Goal: Task Accomplishment & Management: Complete application form

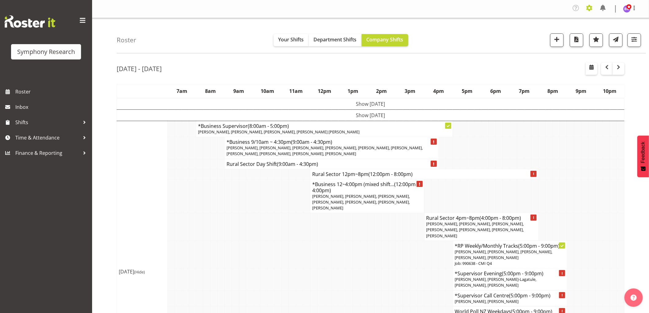
click at [589, 10] on span at bounding box center [589, 8] width 10 height 10
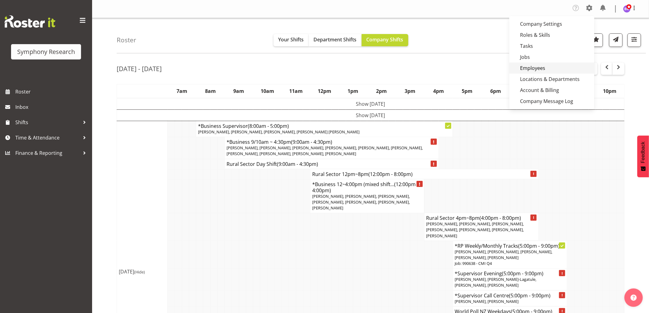
click at [536, 67] on link "Employees" at bounding box center [551, 68] width 85 height 11
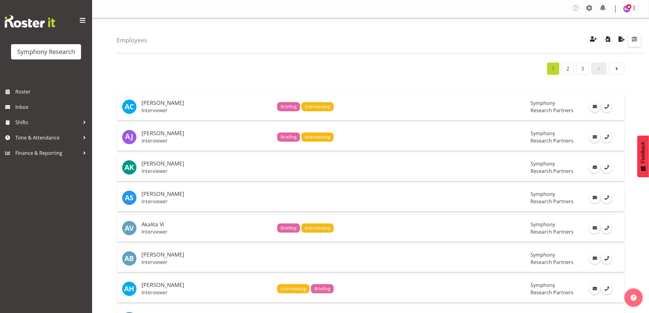
click at [634, 40] on span "button" at bounding box center [634, 39] width 8 height 8
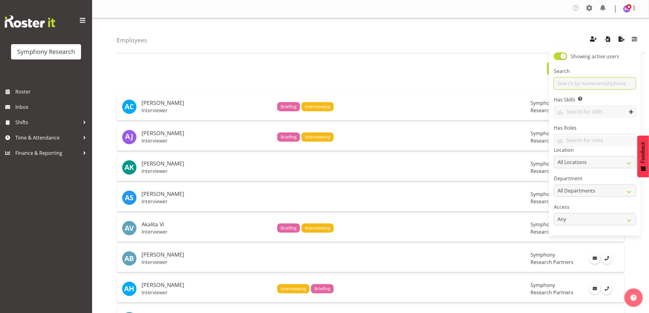
click at [574, 83] on input "text" at bounding box center [595, 83] width 82 height 12
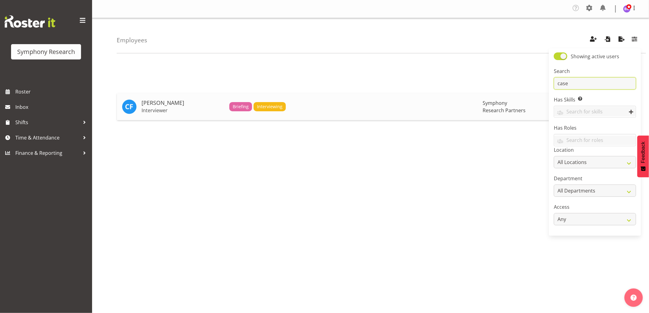
type input "case"
click at [170, 102] on h5 "[PERSON_NAME]" at bounding box center [182, 103] width 83 height 6
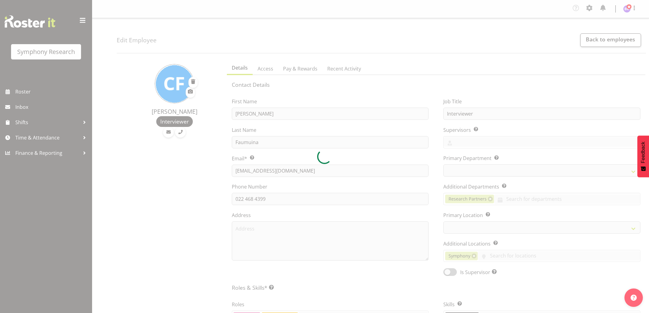
select select "TimelineWeek"
select select "39"
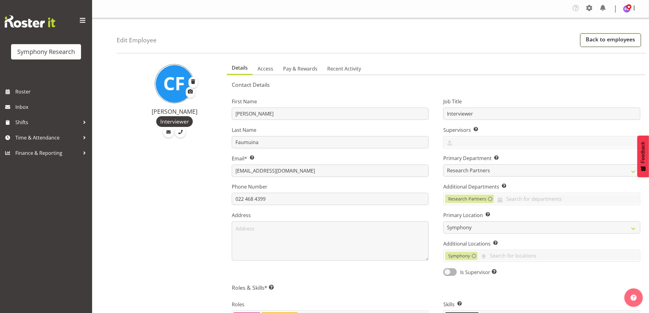
click at [592, 42] on link "Back to employees" at bounding box center [610, 40] width 61 height 14
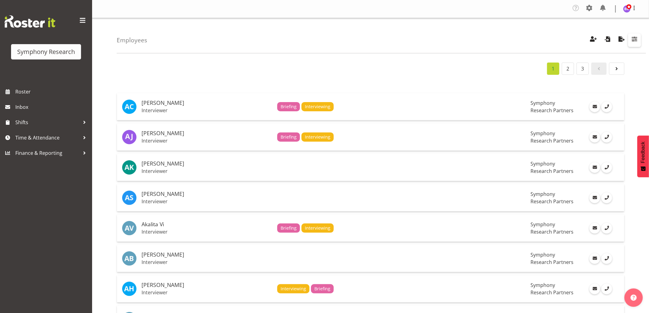
click at [636, 40] on span "button" at bounding box center [634, 39] width 8 height 8
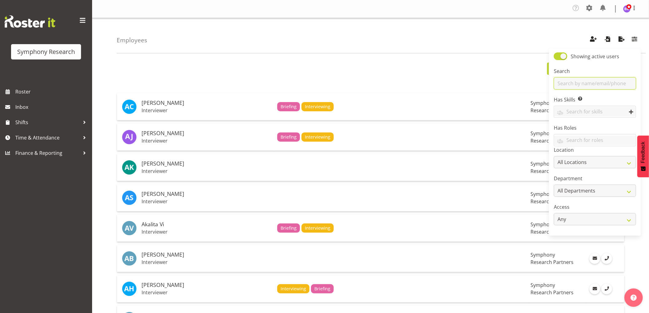
click at [584, 87] on input "text" at bounding box center [595, 83] width 82 height 12
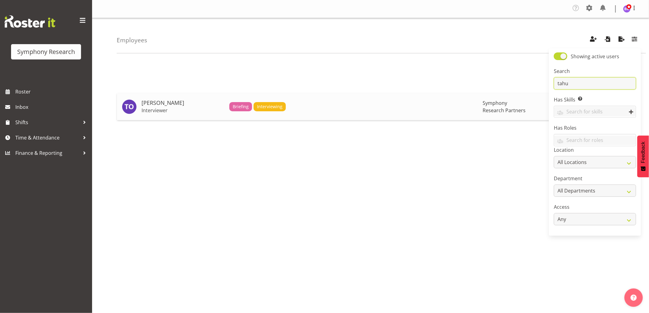
type input "tahu"
click at [155, 105] on h5 "[PERSON_NAME]" at bounding box center [182, 103] width 83 height 6
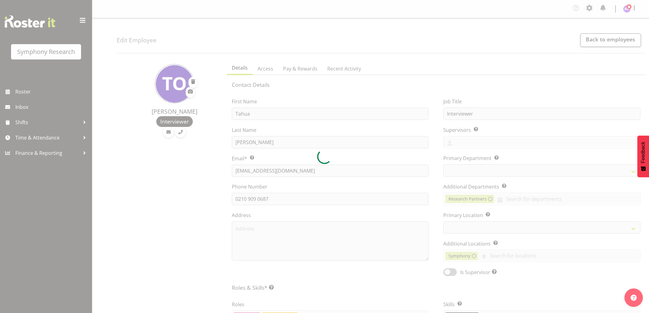
select select "TimelineWeek"
select select "39"
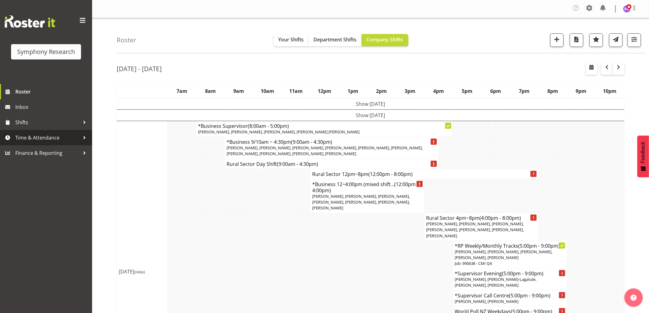
click at [29, 135] on span "Time & Attendance" at bounding box center [47, 137] width 64 height 9
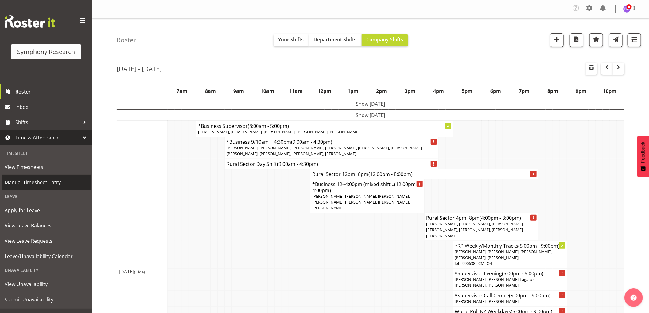
click at [37, 183] on span "Manual Timesheet Entry" at bounding box center [46, 182] width 83 height 9
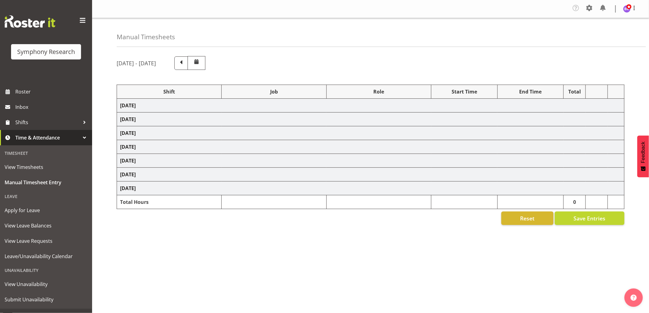
select select "1607"
select select
select select "1607"
select select "10585"
select select "47"
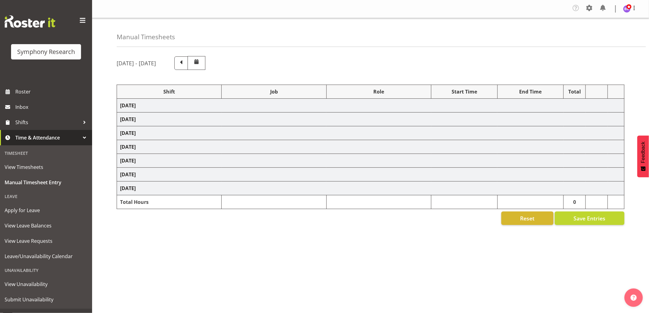
select select "1607"
select select "10585"
select select "1607"
select select "10242"
select select "1607"
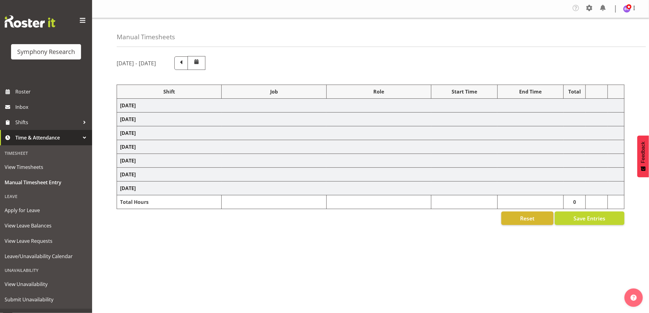
select select "10242"
select select "1607"
select select "10527"
select select "1607"
select select "10499"
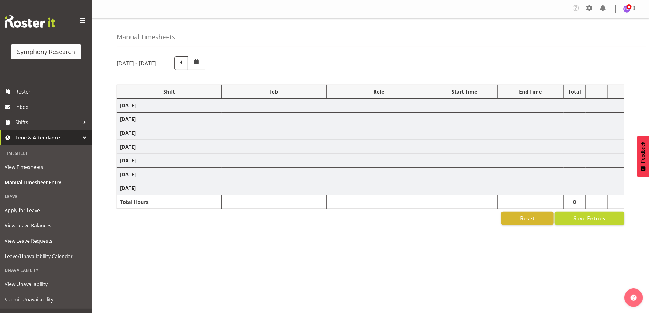
select select "1607"
select select "743"
select select "1607"
select select "10587"
select select "1607"
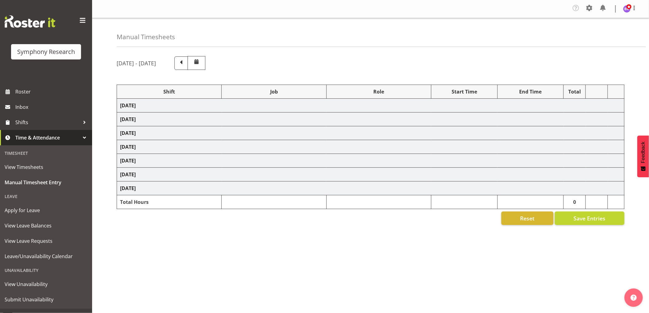
select select "10631"
select select "1607"
select select "743"
select select "1607"
select select "10242"
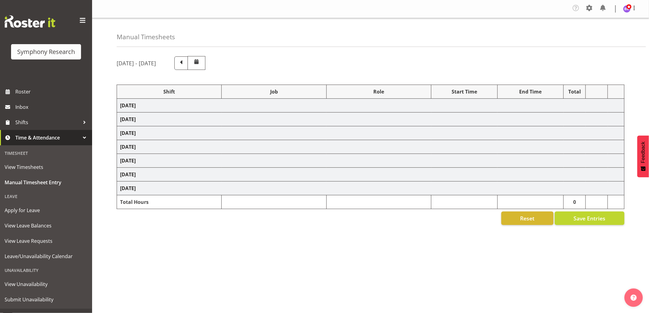
select select "1607"
select select "10242"
select select "1607"
select select "10527"
select select "1607"
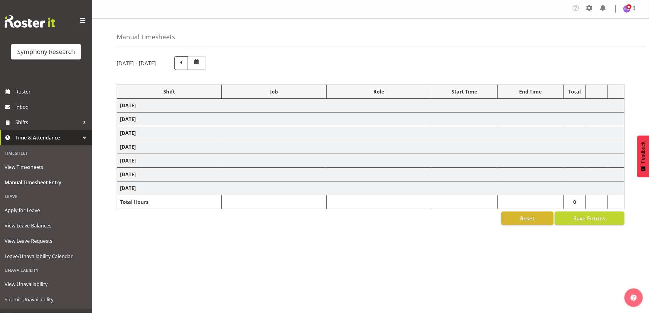
select select "10499"
select select "1607"
select select "10585"
select select "1607"
select select "10587"
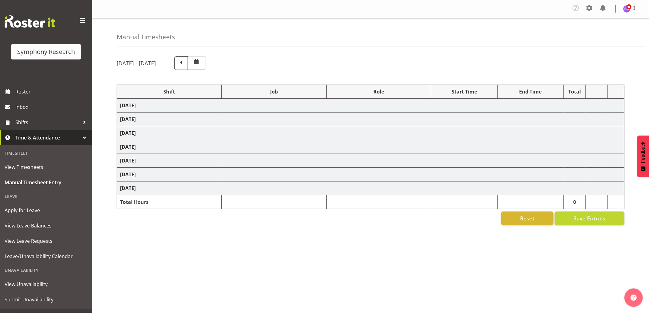
select select "1607"
select select "743"
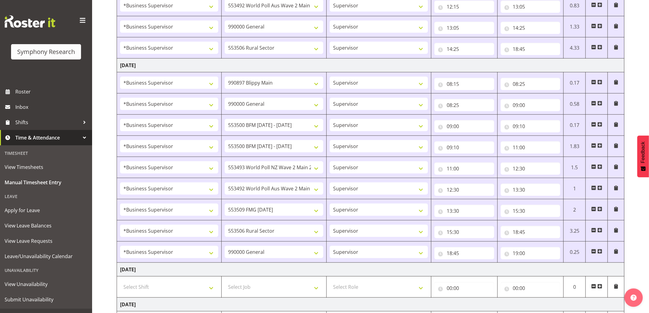
scroll to position [307, 0]
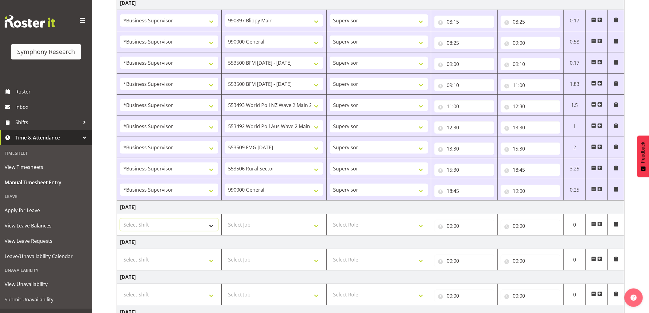
click at [206, 224] on select "Select Shift !!Weekend Residential (Roster IT Shift Label) *Business 9/10am ~ 4…" at bounding box center [169, 225] width 98 height 12
select select "1607"
click at [120, 220] on select "Select Shift !!Weekend Residential (Roster IT Shift Label) *Business 9/10am ~ 4…" at bounding box center [169, 225] width 98 height 12
select select
click at [276, 232] on td "Select Job 550060 IF Admin 553492 World Poll Aus Wave 2 Main 2025 553493 World …" at bounding box center [274, 224] width 105 height 21
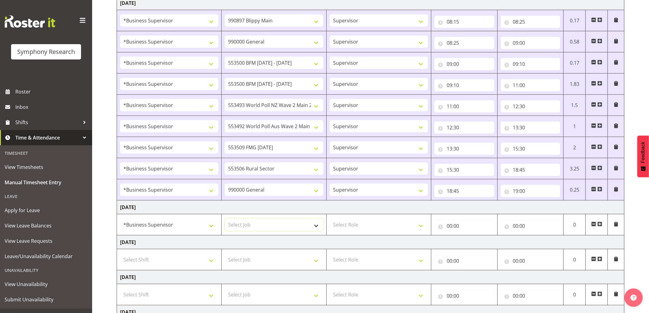
click at [276, 229] on select "Select Job 550060 IF Admin 553492 World Poll Aus Wave 2 Main 2025 553493 World …" at bounding box center [274, 225] width 98 height 12
select select "743"
click at [225, 220] on select "Select Job 550060 IF Admin 553492 World Poll Aus Wave 2 Main 2025 553493 World …" at bounding box center [274, 225] width 98 height 12
select select
click at [379, 230] on select "Select Role Supervisor Interviewing Briefing" at bounding box center [379, 225] width 98 height 12
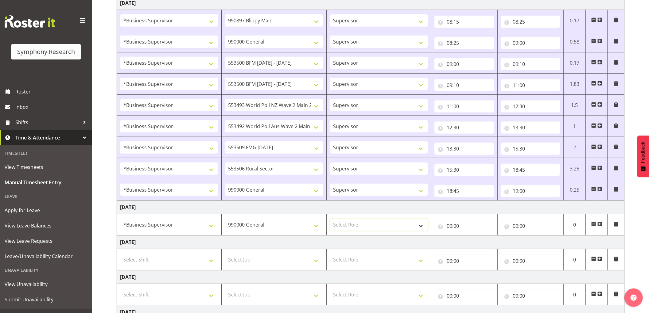
select select "45"
click at [330, 220] on select "Select Role Supervisor Interviewing Briefing" at bounding box center [379, 225] width 98 height 12
select select
click at [453, 227] on input "00:00" at bounding box center [464, 226] width 60 height 12
click at [476, 243] on select "00 01 02 03 04 05 06 07 08 09 10 11 12 13 14 15 16 17 18 19 20 21 22 23" at bounding box center [476, 242] width 14 height 12
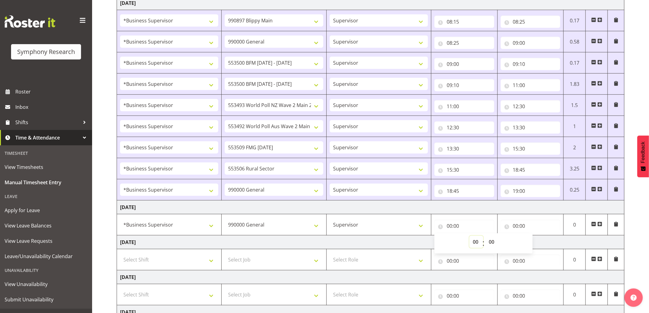
select select "8"
click at [469, 237] on select "00 01 02 03 04 05 06 07 08 09 10 11 12 13 14 15 16 17 18 19 20 21 22 23" at bounding box center [476, 242] width 14 height 12
select select
type input "08:00"
click at [491, 245] on select "00 01 02 03 04 05 06 07 08 09 10 11 12 13 14 15 16 17 18 19 20 21 22 23 24 25 2…" at bounding box center [492, 242] width 14 height 12
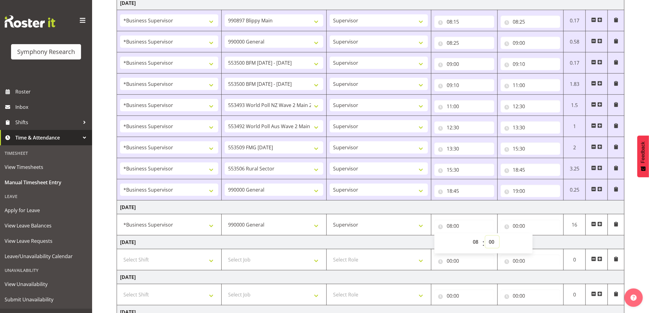
select select "5"
click at [485, 237] on select "00 01 02 03 04 05 06 07 08 09 10 11 12 13 14 15 16 17 18 19 20 21 22 23 24 25 2…" at bounding box center [492, 242] width 14 height 12
select select
type input "08:05"
click at [518, 226] on input "00:00" at bounding box center [530, 226] width 60 height 12
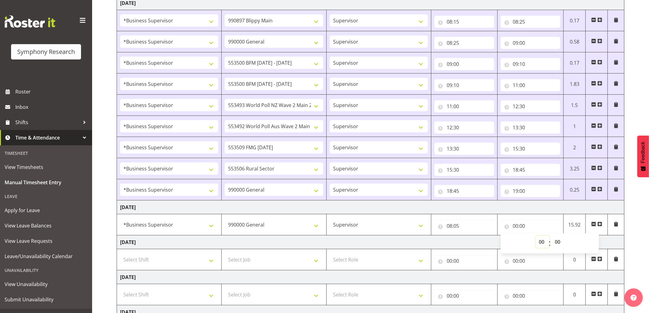
click at [542, 244] on select "00 01 02 03 04 05 06 07 08 09 10 11 12 13 14 15 16 17 18 19 20 21 22 23" at bounding box center [542, 242] width 14 height 12
select select "10"
click at [535, 237] on select "00 01 02 03 04 05 06 07 08 09 10 11 12 13 14 15 16 17 18 19 20 21 22 23" at bounding box center [542, 242] width 14 height 12
select select
type input "10:00"
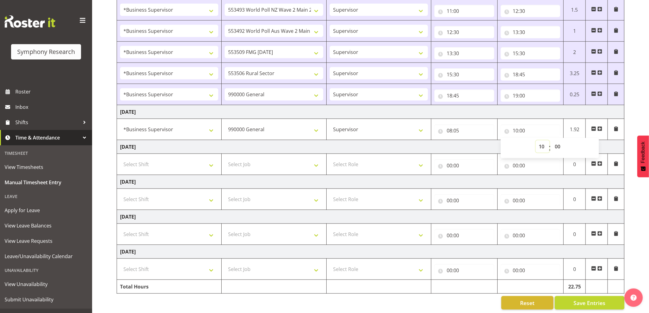
scroll to position [409, 0]
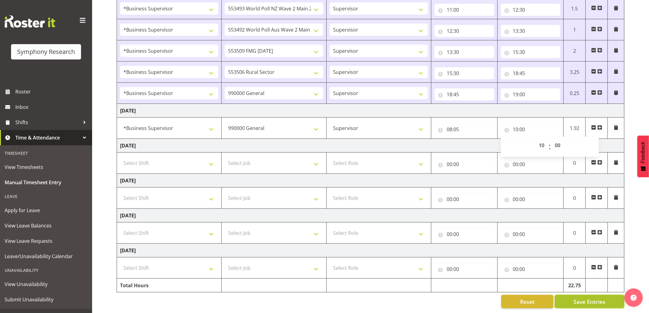
click at [590, 298] on span "Save Entries" at bounding box center [589, 302] width 32 height 8
select select
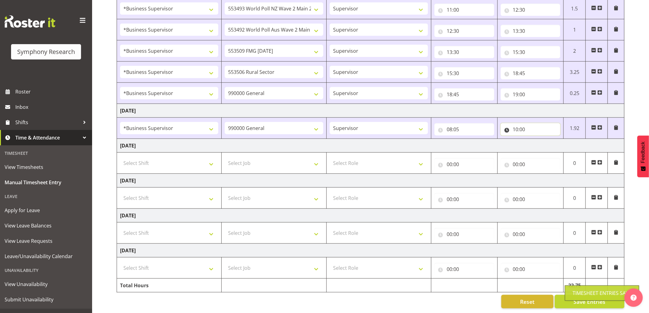
click at [516, 125] on input "10:00" at bounding box center [530, 129] width 60 height 12
click at [558, 142] on select "00 01 02 03 04 05 06 07 08 09 10 11 12 13 14 15 16 17 18 19 20 21 22 23 24 25 2…" at bounding box center [558, 145] width 14 height 12
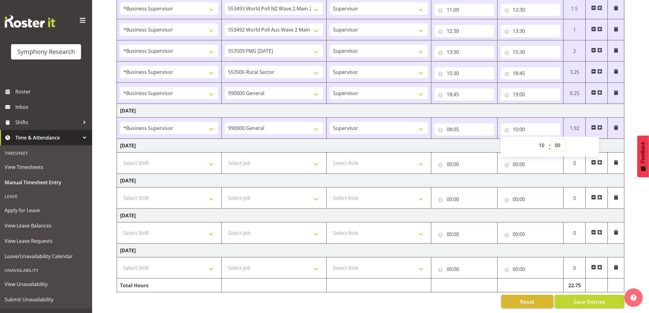
select select "9"
click at [551, 139] on select "00 01 02 03 04 05 06 07 08 09 10 11 12 13 14 15 16 17 18 19 20 21 22 23 24 25 2…" at bounding box center [558, 145] width 14 height 12
select select
type input "10:09"
click at [538, 144] on select "00 01 02 03 04 05 06 07 08 09 10 11 12 13 14 15 16 17 18 19 20 21 22 23" at bounding box center [542, 145] width 14 height 12
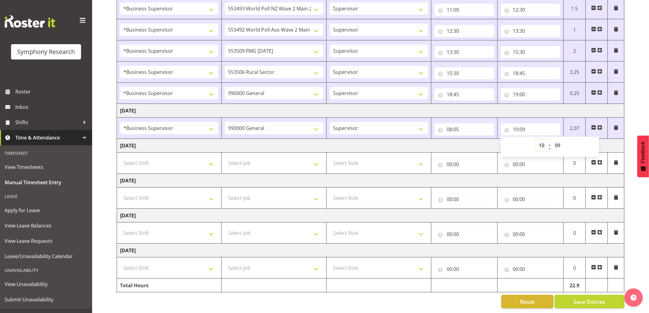
select select "9"
click at [535, 139] on select "00 01 02 03 04 05 06 07 08 09 10 11 12 13 14 15 16 17 18 19 20 21 22 23" at bounding box center [542, 145] width 14 height 12
select select
type input "09:09"
click at [554, 139] on select "00 01 02 03 04 05 06 07 08 09 10 11 12 13 14 15 16 17 18 19 20 21 22 23 24 25 2…" at bounding box center [558, 145] width 14 height 12
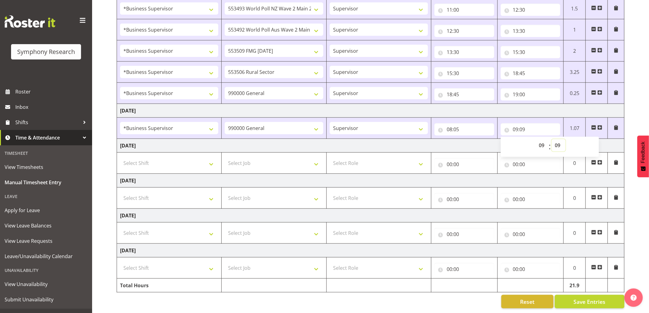
select select "15"
click at [551, 139] on select "00 01 02 03 04 05 06 07 08 09 10 11 12 13 14 15 16 17 18 19 20 21 22 23 24 25 2…" at bounding box center [558, 145] width 14 height 12
select select
type input "09:15"
click at [582, 300] on span "Save Entries" at bounding box center [589, 302] width 32 height 8
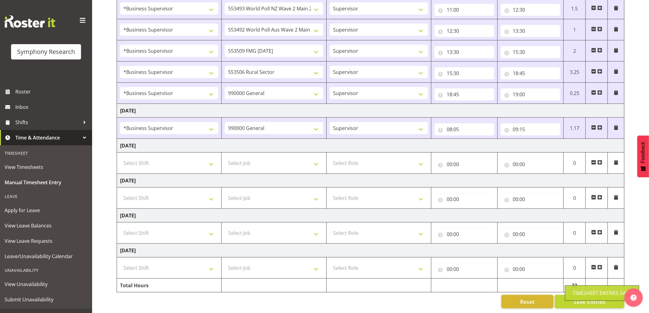
click at [598, 125] on span at bounding box center [599, 127] width 5 height 5
select select
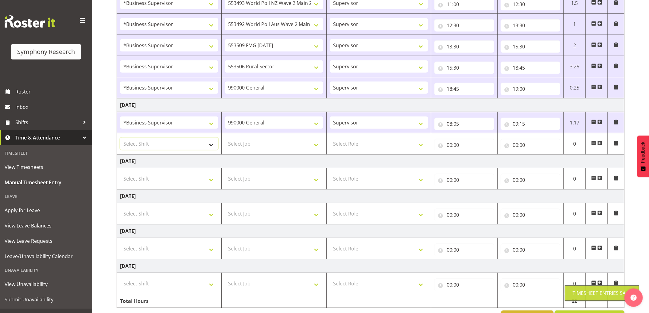
click at [185, 145] on select "Select Shift !!Weekend Residential (Roster IT Shift Label) *Business 9/10am ~ 4…" at bounding box center [169, 144] width 98 height 12
select select "1607"
click at [120, 139] on select "Select Shift !!Weekend Residential (Roster IT Shift Label) *Business 9/10am ~ 4…" at bounding box center [169, 144] width 98 height 12
select select
click at [257, 147] on select "Select Job 550060 IF Admin 553492 World Poll Aus Wave 2 Main 2025 553493 World …" at bounding box center [274, 144] width 98 height 12
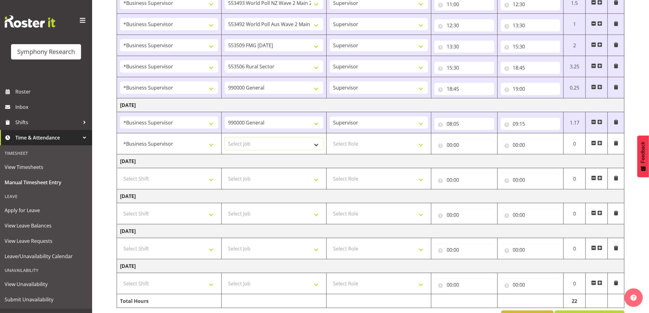
select select "10631"
click at [225, 139] on select "Select Job 550060 IF Admin 553492 World Poll Aus Wave 2 Main 2025 553493 World …" at bounding box center [274, 144] width 98 height 12
select select
click at [361, 147] on select "Select Role Supervisor Interviewing Briefing" at bounding box center [379, 144] width 98 height 12
select select "45"
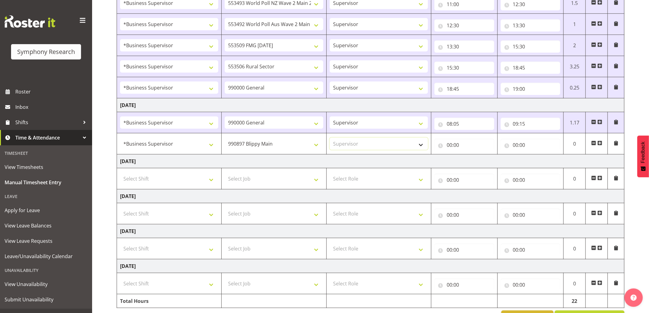
click at [330, 139] on select "Select Role Supervisor Interviewing Briefing" at bounding box center [379, 144] width 98 height 12
select select
click at [448, 145] on input "00:00" at bounding box center [464, 145] width 60 height 12
click at [476, 161] on select "00 01 02 03 04 05 06 07 08 09 10 11 12 13 14 15 16 17 18 19 20 21 22 23" at bounding box center [476, 161] width 14 height 12
select select "9"
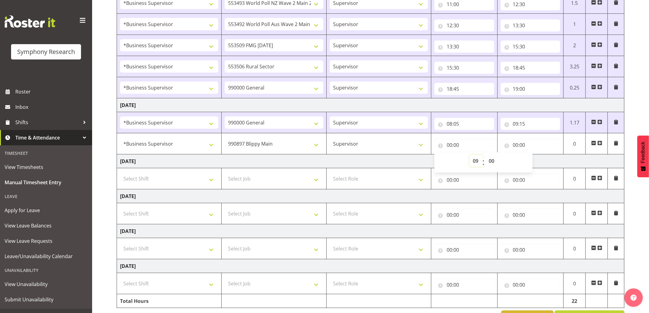
click at [469, 156] on select "00 01 02 03 04 05 06 07 08 09 10 11 12 13 14 15 16 17 18 19 20 21 22 23" at bounding box center [476, 161] width 14 height 12
select select
type input "09:00"
click at [489, 162] on select "00 01 02 03 04 05 06 07 08 09 10 11 12 13 14 15 16 17 18 19 20 21 22 23 24 25 2…" at bounding box center [492, 161] width 14 height 12
select select "15"
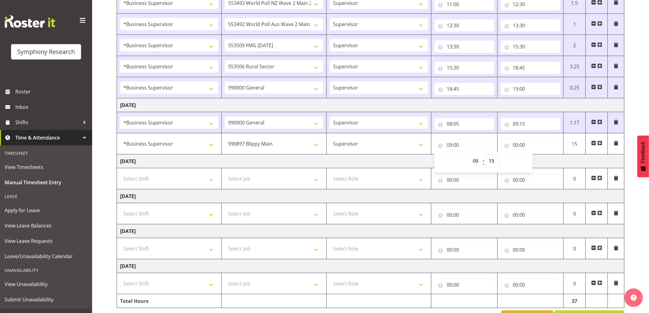
click at [485, 156] on select "00 01 02 03 04 05 06 07 08 09 10 11 12 13 14 15 16 17 18 19 20 21 22 23 24 25 2…" at bounding box center [492, 161] width 14 height 12
select select
type input "09:15"
click at [516, 145] on input "00:00" at bounding box center [530, 145] width 60 height 12
click at [542, 162] on select "00 01 02 03 04 05 06 07 08 09 10 11 12 13 14 15 16 17 18 19 20 21 22 23" at bounding box center [542, 161] width 14 height 12
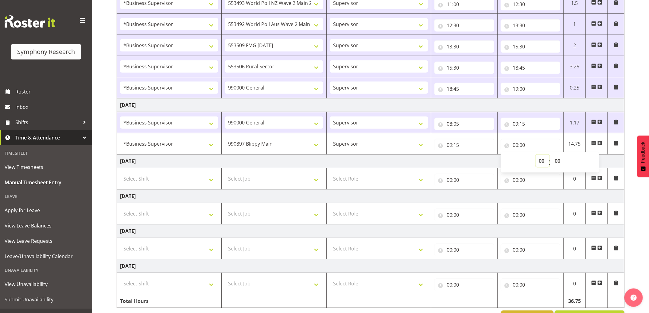
select select "9"
click at [535, 156] on select "00 01 02 03 04 05 06 07 08 09 10 11 12 13 14 15 16 17 18 19 20 21 22 23" at bounding box center [542, 161] width 14 height 12
select select
type input "09:00"
click at [559, 161] on select "00 01 02 03 04 05 06 07 08 09 10 11 12 13 14 15 16 17 18 19 20 21 22 23 24 25 2…" at bounding box center [558, 161] width 14 height 12
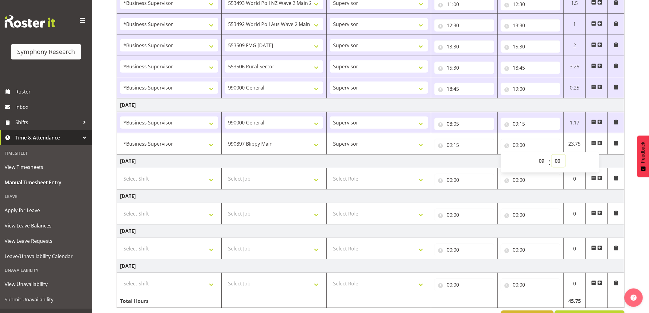
select select "25"
click at [551, 156] on select "00 01 02 03 04 05 06 07 08 09 10 11 12 13 14 15 16 17 18 19 20 21 22 23 24 25 2…" at bounding box center [558, 161] width 14 height 12
select select
type input "09:25"
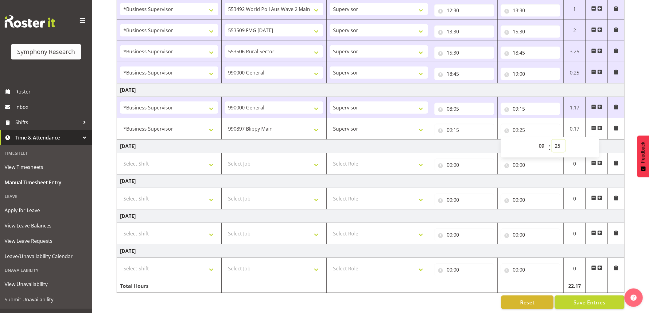
scroll to position [432, 0]
click at [589, 298] on span "Save Entries" at bounding box center [589, 302] width 32 height 8
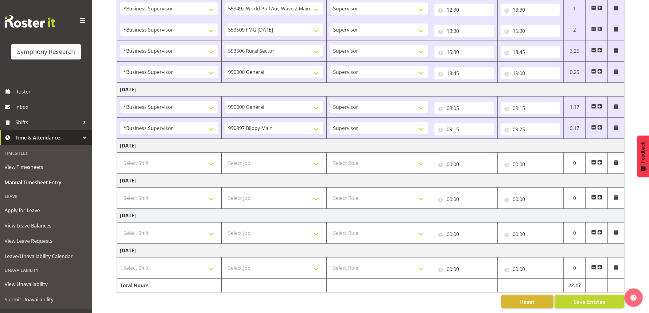
click at [599, 125] on span at bounding box center [599, 127] width 5 height 5
select select
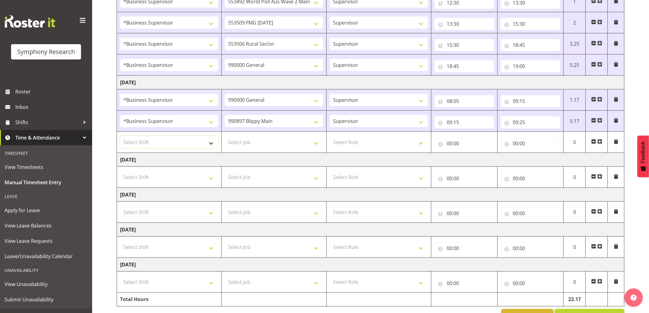
click at [194, 143] on select "Select Shift !!Weekend Residential (Roster IT Shift Label) *Business 9/10am ~ 4…" at bounding box center [169, 142] width 98 height 12
select select "1607"
click at [120, 137] on select "Select Shift !!Weekend Residential (Roster IT Shift Label) *Business 9/10am ~ 4…" at bounding box center [169, 142] width 98 height 12
select select
click at [286, 143] on select "Select Job 550060 IF Admin 553492 World Poll Aus Wave 2 Main 2025 553493 World …" at bounding box center [274, 142] width 98 height 12
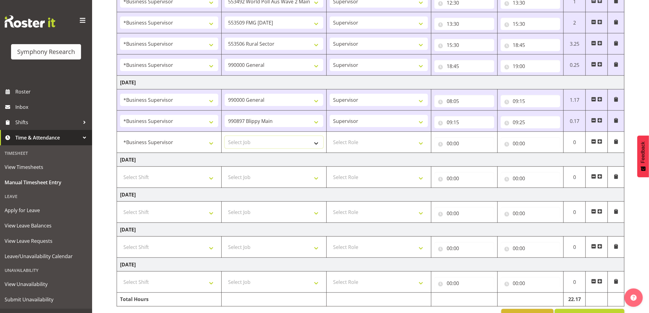
select select "10242"
click at [225, 137] on select "Select Job 550060 IF Admin 553492 World Poll Aus Wave 2 Main 2025 553493 World …" at bounding box center [274, 142] width 98 height 12
select select
click at [361, 142] on select "Select Role Supervisor Interviewing Briefing" at bounding box center [379, 142] width 98 height 12
select select "45"
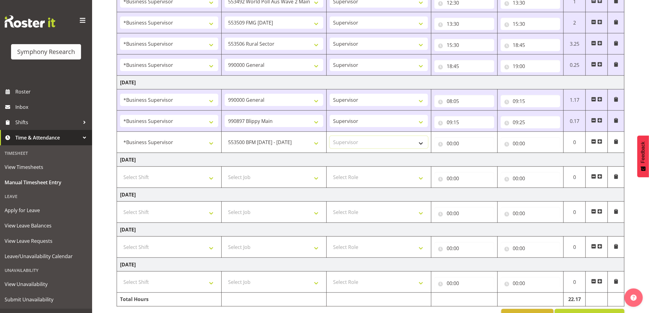
click at [330, 137] on select "Select Role Supervisor Interviewing Briefing" at bounding box center [379, 142] width 98 height 12
select select
click at [450, 145] on input "00:00" at bounding box center [464, 143] width 60 height 12
click at [477, 161] on select "00 01 02 03 04 05 06 07 08 09 10 11 12 13 14 15 16 17 18 19 20 21 22 23" at bounding box center [476, 159] width 14 height 12
select select "9"
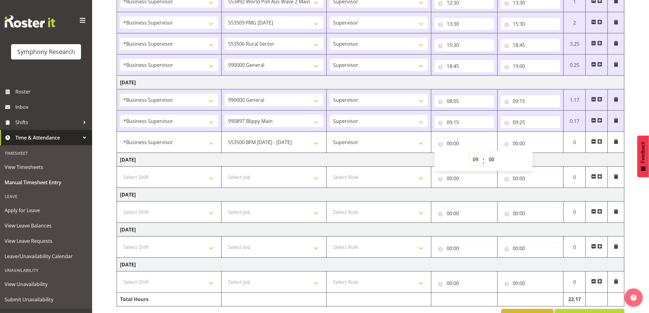
click at [469, 154] on select "00 01 02 03 04 05 06 07 08 09 10 11 12 13 14 15 16 17 18 19 20 21 22 23" at bounding box center [476, 159] width 14 height 12
select select
type input "09:00"
click at [494, 162] on select "00 01 02 03 04 05 06 07 08 09 10 11 12 13 14 15 16 17 18 19 20 21 22 23 24 25 2…" at bounding box center [492, 159] width 14 height 12
select select "55"
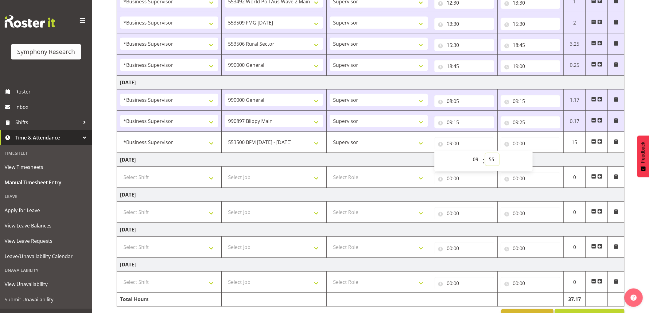
click at [485, 154] on select "00 01 02 03 04 05 06 07 08 09 10 11 12 13 14 15 16 17 18 19 20 21 22 23 24 25 2…" at bounding box center [492, 159] width 14 height 12
select select
type input "09:55"
click at [517, 143] on input "00:00" at bounding box center [530, 143] width 60 height 12
click at [539, 160] on select "00 01 02 03 04 05 06 07 08 09 10 11 12 13 14 15 16 17 18 19 20 21 22 23" at bounding box center [542, 159] width 14 height 12
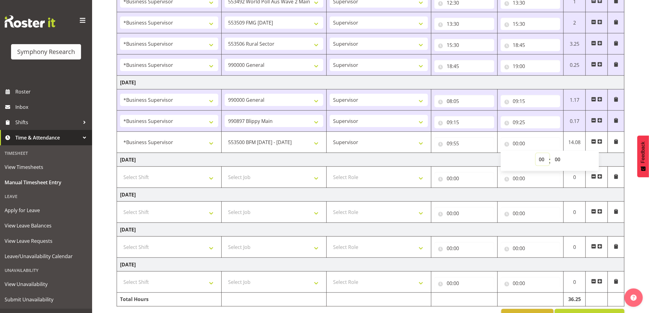
select select "10"
click at [535, 154] on select "00 01 02 03 04 05 06 07 08 09 10 11 12 13 14 15 16 17 18 19 20 21 22 23" at bounding box center [542, 159] width 14 height 12
select select
type input "10:00"
click at [556, 159] on select "00 01 02 03 04 05 06 07 08 09 10 11 12 13 14 15 16 17 18 19 20 21 22 23 24 25 2…" at bounding box center [558, 159] width 14 height 12
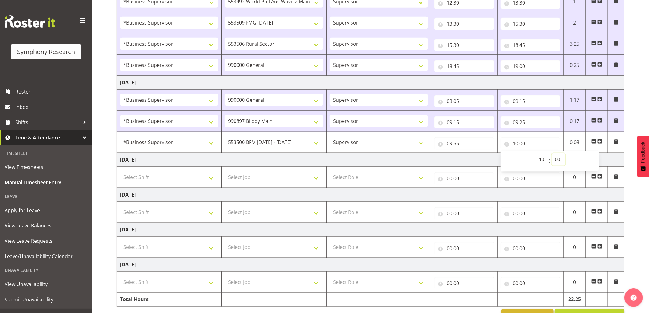
select select "5"
click at [551, 154] on select "00 01 02 03 04 05 06 07 08 09 10 11 12 13 14 15 16 17 18 19 20 21 22 23 24 25 2…" at bounding box center [558, 159] width 14 height 12
select select
type input "10:05"
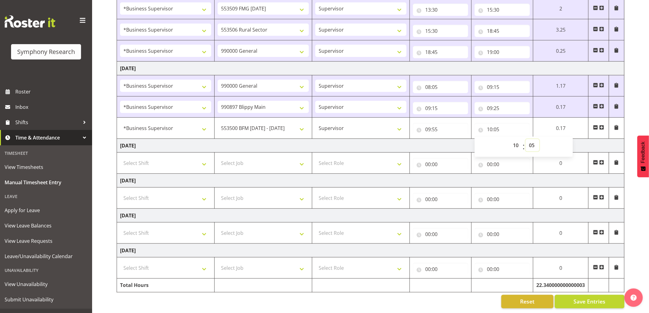
scroll to position [453, 0]
click at [581, 298] on span "Save Entries" at bounding box center [589, 302] width 32 height 8
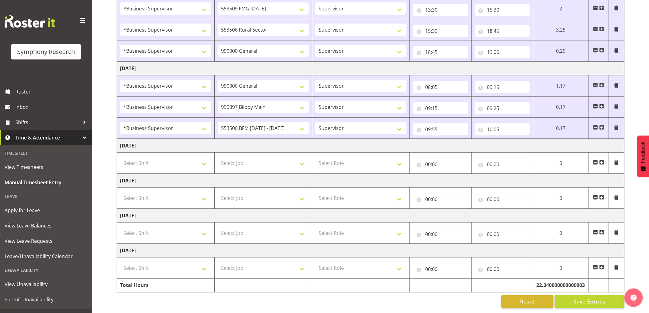
click at [601, 125] on span at bounding box center [601, 127] width 5 height 5
select select
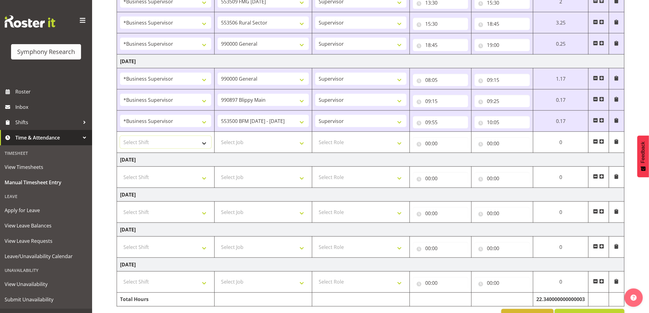
click at [176, 142] on select "Select Shift !!Weekend Residential (Roster IT Shift Label) *Business 9/10am ~ 4…" at bounding box center [165, 142] width 91 height 12
select select "1607"
click at [120, 137] on select "Select Shift !!Weekend Residential (Roster IT Shift Label) *Business 9/10am ~ 4…" at bounding box center [165, 142] width 91 height 12
select select
click at [257, 140] on select "Select Job 550060 IF Admin 553492 World Poll Aus Wave 2 Main 2025 553493 World …" at bounding box center [263, 142] width 91 height 12
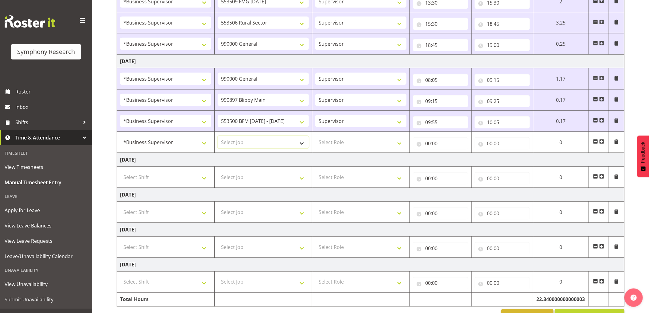
select select "10242"
click at [218, 137] on select "Select Job 550060 IF Admin 553492 World Poll Aus Wave 2 Main 2025 553493 World …" at bounding box center [263, 142] width 91 height 12
select select
click at [345, 142] on select "Select Role Supervisor Interviewing Briefing" at bounding box center [360, 142] width 91 height 12
select select "45"
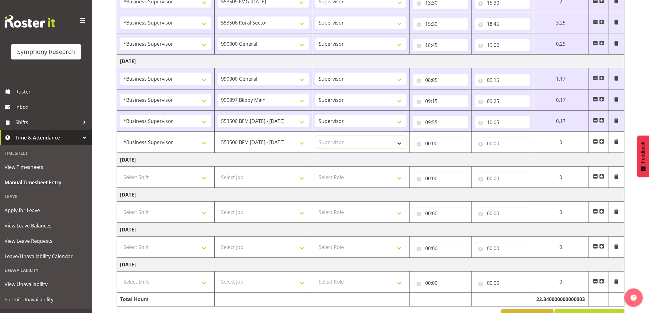
click at [315, 137] on select "Select Role Supervisor Interviewing Briefing" at bounding box center [360, 142] width 91 height 12
select select
click at [429, 143] on input "00:00" at bounding box center [440, 143] width 55 height 12
click at [453, 161] on select "00 01 02 03 04 05 06 07 08 09 10 11 12 13 14 15 16 17 18 19 20 21 22 23" at bounding box center [455, 159] width 14 height 12
select select "10"
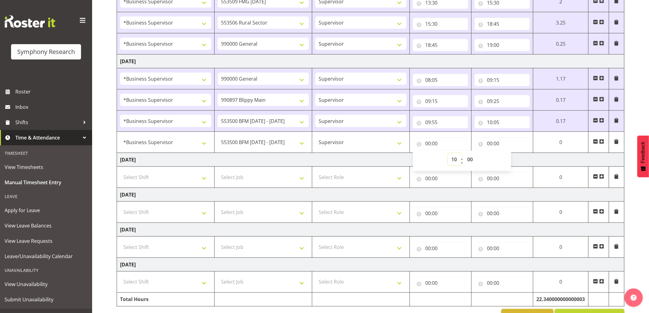
click at [448, 154] on select "00 01 02 03 04 05 06 07 08 09 10 11 12 13 14 15 16 17 18 19 20 21 22 23" at bounding box center [455, 159] width 14 height 12
select select
type input "10:00"
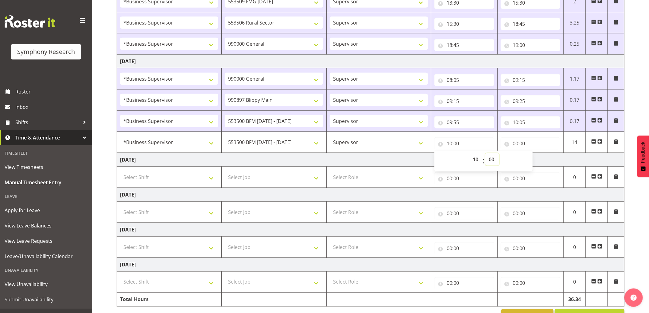
click at [489, 161] on select "00 01 02 03 04 05 06 07 08 09 10 11 12 13 14 15 16 17 18 19 20 21 22 23 24 25 2…" at bounding box center [492, 159] width 14 height 12
select select "5"
click at [485, 154] on select "00 01 02 03 04 05 06 07 08 09 10 11 12 13 14 15 16 17 18 19 20 21 22 23 24 25 2…" at bounding box center [492, 159] width 14 height 12
select select
type input "10:05"
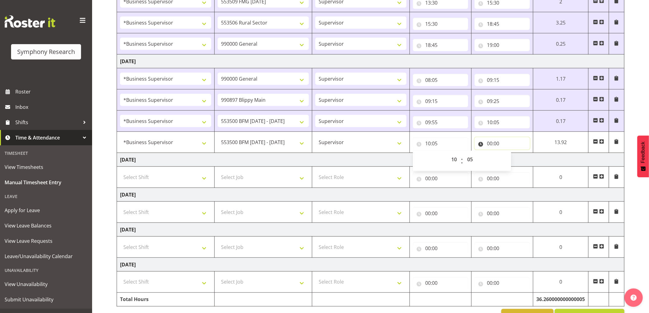
click at [489, 145] on input "00:00" at bounding box center [501, 143] width 55 height 12
click at [514, 160] on select "00 01 02 03 04 05 06 07 08 09 10 11 12 13 14 15 16 17 18 19 20 21 22 23" at bounding box center [516, 159] width 14 height 12
select select "11"
click at [509, 154] on select "00 01 02 03 04 05 06 07 08 09 10 11 12 13 14 15 16 17 18 19 20 21 22 23" at bounding box center [516, 159] width 14 height 12
select select
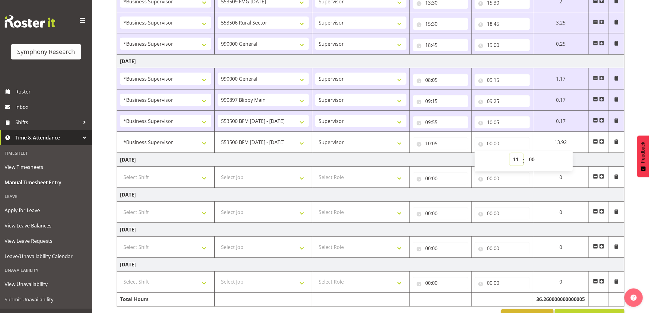
type input "11:00"
click at [530, 161] on select "00 01 02 03 04 05 06 07 08 09 10 11 12 13 14 15 16 17 18 19 20 21 22 23 24 25 2…" at bounding box center [532, 159] width 14 height 12
select select "25"
click at [525, 154] on select "00 01 02 03 04 05 06 07 08 09 10 11 12 13 14 15 16 17 18 19 20 21 22 23 24 25 2…" at bounding box center [532, 159] width 14 height 12
select select
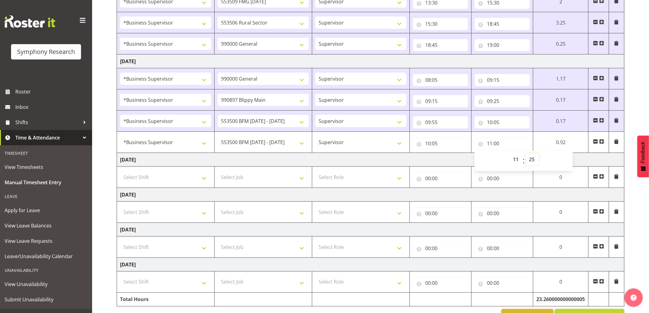
type input "11:25"
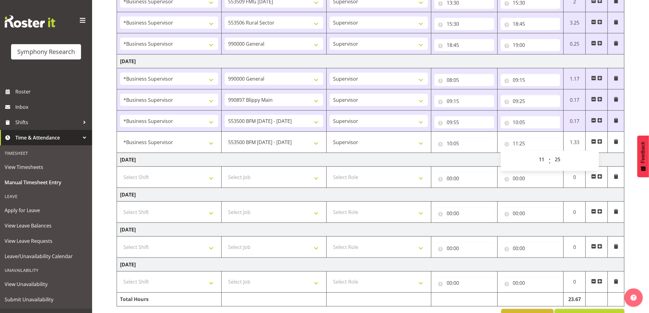
drag, startPoint x: 601, startPoint y: 143, endPoint x: 400, endPoint y: 137, distance: 201.4
click at [601, 143] on span at bounding box center [599, 141] width 5 height 5
select select
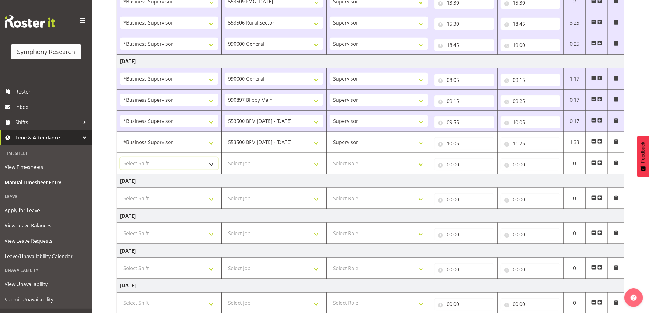
click at [186, 170] on select "Select Shift !!Weekend Residential (Roster IT Shift Label) *Business 9/10am ~ 4…" at bounding box center [169, 163] width 98 height 12
select select "1607"
click at [120, 158] on select "Select Shift !!Weekend Residential (Roster IT Shift Label) *Business 9/10am ~ 4…" at bounding box center [169, 163] width 98 height 12
select select
drag, startPoint x: 265, startPoint y: 162, endPoint x: 260, endPoint y: 159, distance: 6.3
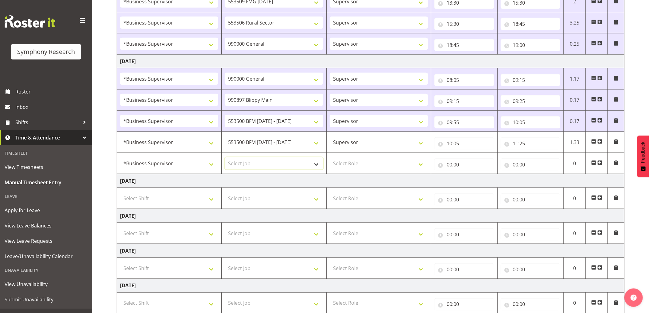
click at [265, 162] on select "Select Job 550060 IF Admin 553492 World Poll Aus Wave 2 Main 2025 553493 World …" at bounding box center [274, 163] width 98 height 12
select select "10527"
click at [225, 158] on select "Select Job 550060 IF Admin 553492 World Poll Aus Wave 2 Main 2025 553493 World …" at bounding box center [274, 163] width 98 height 12
select select
click at [354, 163] on select "Select Role Supervisor Interviewing Briefing" at bounding box center [379, 163] width 98 height 12
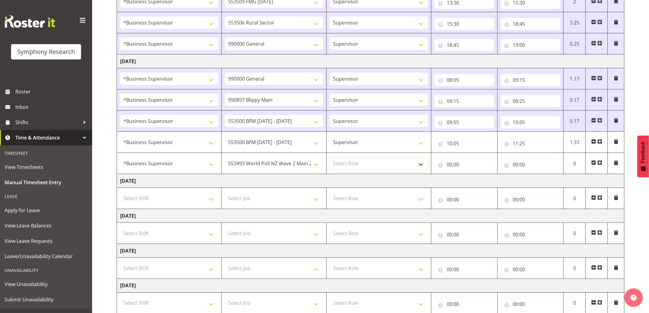
select select "45"
click at [330, 158] on select "Select Role Supervisor Interviewing Briefing" at bounding box center [379, 163] width 98 height 12
select select
click at [448, 164] on input "00:00" at bounding box center [464, 165] width 60 height 12
click at [473, 181] on select "00 01 02 03 04 05 06 07 08 09 10 11 12 13 14 15 16 17 18 19 20 21 22 23" at bounding box center [476, 181] width 14 height 12
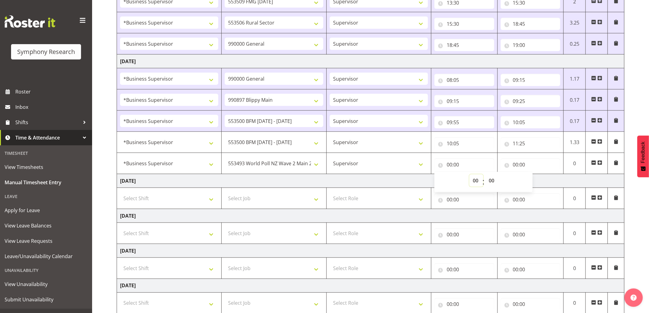
select select "11"
click at [469, 176] on select "00 01 02 03 04 05 06 07 08 09 10 11 12 13 14 15 16 17 18 19 20 21 22 23" at bounding box center [476, 181] width 14 height 12
select select
type input "11:00"
click at [493, 183] on select "00 01 02 03 04 05 06 07 08 09 10 11 12 13 14 15 16 17 18 19 20 21 22 23 24 25 2…" at bounding box center [492, 181] width 14 height 12
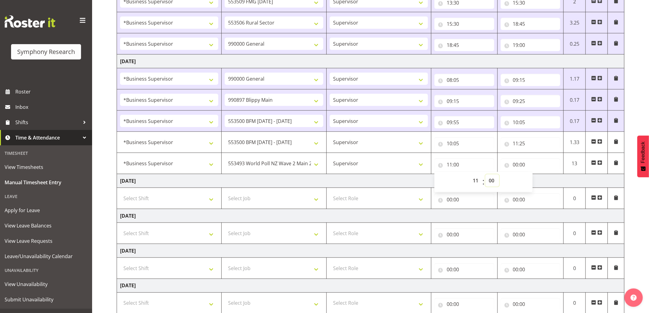
select select "25"
click at [485, 176] on select "00 01 02 03 04 05 06 07 08 09 10 11 12 13 14 15 16 17 18 19 20 21 22 23 24 25 2…" at bounding box center [492, 181] width 14 height 12
select select
type input "11:25"
click at [515, 164] on input "00:00" at bounding box center [530, 165] width 60 height 12
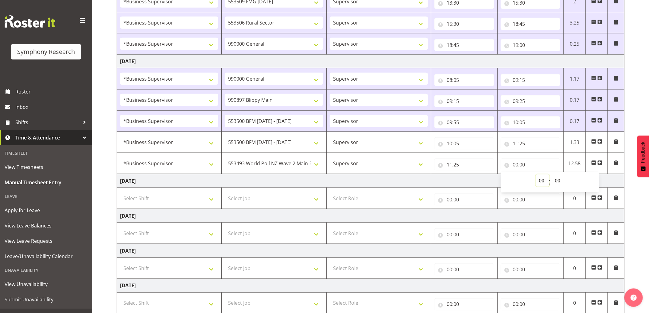
click at [539, 179] on select "00 01 02 03 04 05 06 07 08 09 10 11 12 13 14 15 16 17 18 19 20 21 22 23" at bounding box center [542, 181] width 14 height 12
select select "12"
click at [535, 176] on select "00 01 02 03 04 05 06 07 08 09 10 11 12 13 14 15 16 17 18 19 20 21 22 23" at bounding box center [542, 181] width 14 height 12
select select
type input "12:00"
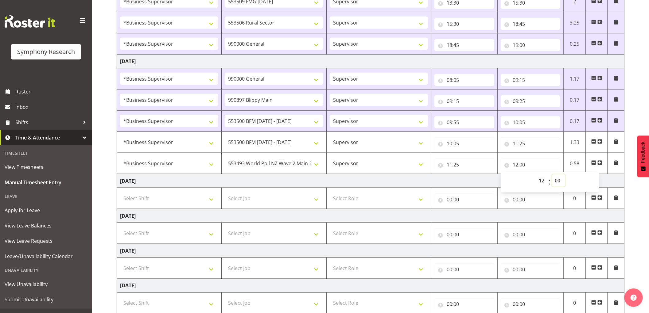
click at [556, 181] on select "00 01 02 03 04 05 06 07 08 09 10 11 12 13 14 15 16 17 18 19 20 21 22 23 24 25 2…" at bounding box center [558, 181] width 14 height 12
select select "45"
click at [551, 176] on select "00 01 02 03 04 05 06 07 08 09 10 11 12 13 14 15 16 17 18 19 20 21 22 23 24 25 2…" at bounding box center [558, 181] width 14 height 12
select select
type input "12:45"
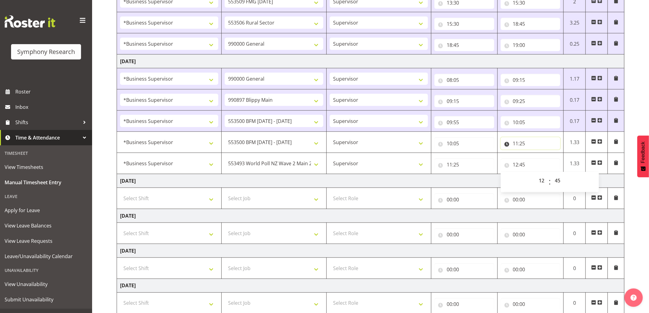
click at [523, 144] on input "11:25" at bounding box center [530, 143] width 60 height 12
click at [556, 162] on select "00 01 02 03 04 05 06 07 08 09 10 11 12 13 14 15 16 17 18 19 20 21 22 23 24 25 2…" at bounding box center [558, 159] width 14 height 12
select select "45"
click at [551, 154] on select "00 01 02 03 04 05 06 07 08 09 10 11 12 13 14 15 16 17 18 19 20 21 22 23 24 25 2…" at bounding box center [558, 159] width 14 height 12
select select
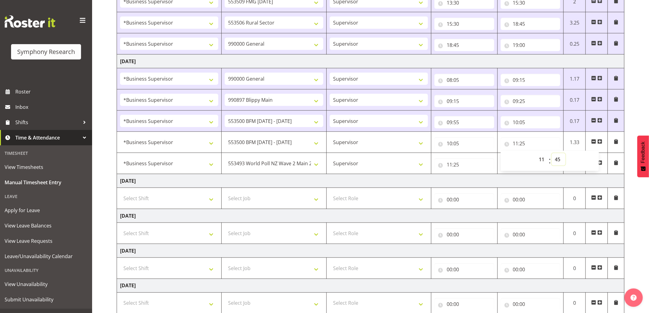
type input "11:45"
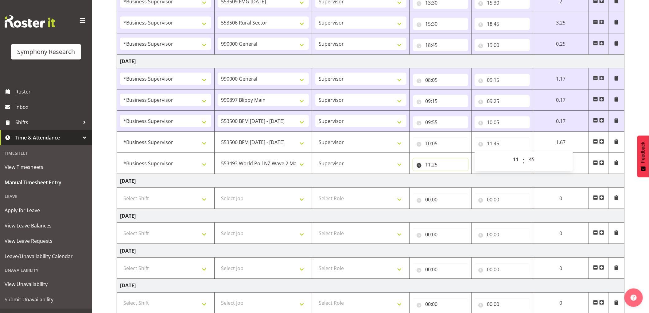
click at [434, 167] on input "11:25" at bounding box center [440, 165] width 55 height 12
click at [470, 180] on select "00 01 02 03 04 05 06 07 08 09 10 11 12 13 14 15 16 17 18 19 20 21 22 23 24 25 2…" at bounding box center [471, 181] width 14 height 12
select select "45"
click at [464, 176] on select "00 01 02 03 04 05 06 07 08 09 10 11 12 13 14 15 16 17 18 19 20 21 22 23 24 25 2…" at bounding box center [471, 181] width 14 height 12
select select
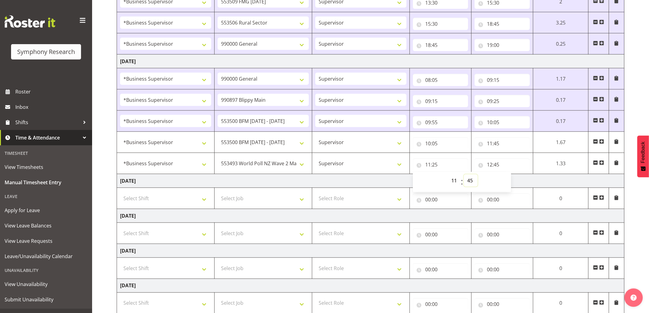
type input "11:45"
click at [344, 179] on td "Thursday 11th September 2025" at bounding box center [370, 181] width 507 height 14
click at [490, 165] on input "12:45" at bounding box center [501, 165] width 55 height 12
click at [513, 181] on select "00 01 02 03 04 05 06 07 08 09 10 11 12 13 14 15 16 17 18 19 20 21 22 23" at bounding box center [516, 181] width 14 height 12
select select "13"
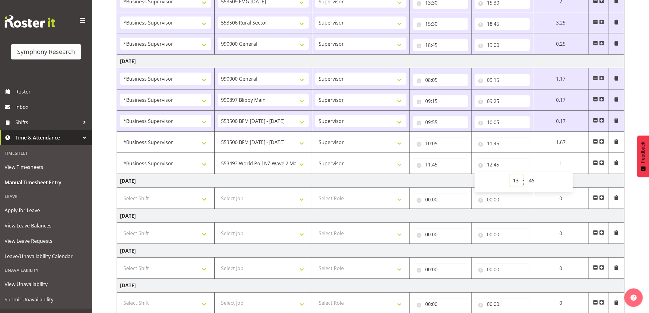
click at [509, 176] on select "00 01 02 03 04 05 06 07 08 09 10 11 12 13 14 15 16 17 18 19 20 21 22 23" at bounding box center [516, 181] width 14 height 12
select select
type input "13:45"
click at [530, 180] on select "00 01 02 03 04 05 06 07 08 09 10 11 12 13 14 15 16 17 18 19 20 21 22 23 24 25 2…" at bounding box center [532, 181] width 14 height 12
select select "0"
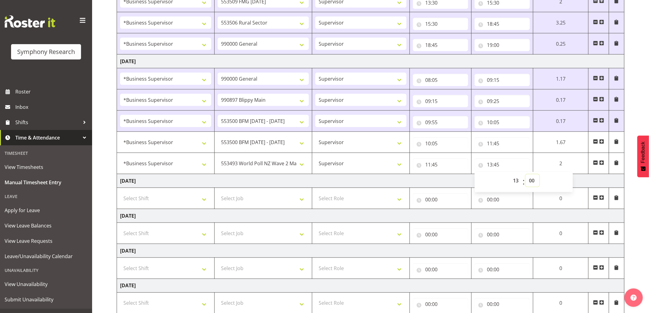
click at [525, 176] on select "00 01 02 03 04 05 06 07 08 09 10 11 12 13 14 15 16 17 18 19 20 21 22 23 24 25 2…" at bounding box center [532, 181] width 14 height 12
select select
type input "13:00"
click at [530, 180] on select "00 01 02 03 04 05 06 07 08 09 10 11 12 13 14 15 16 17 18 19 20 21 22 23 24 25 2…" at bounding box center [532, 181] width 14 height 12
select select "14"
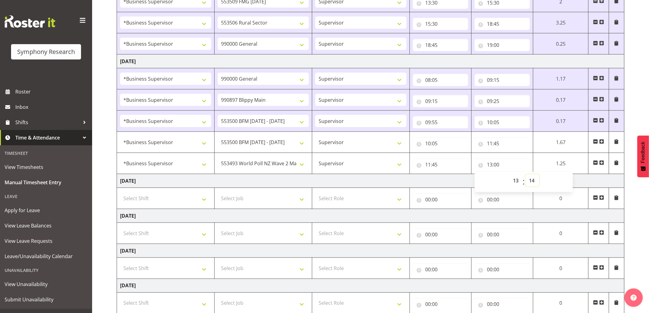
click at [525, 176] on select "00 01 02 03 04 05 06 07 08 09 10 11 12 13 14 15 16 17 18 19 20 21 22 23 24 25 2…" at bounding box center [532, 181] width 14 height 12
select select
type input "13:14"
click at [513, 182] on select "00 01 02 03 04 05 06 07 08 09 10 11 12 13 14 15 16 17 18 19 20 21 22 23" at bounding box center [516, 181] width 14 height 12
select select "14"
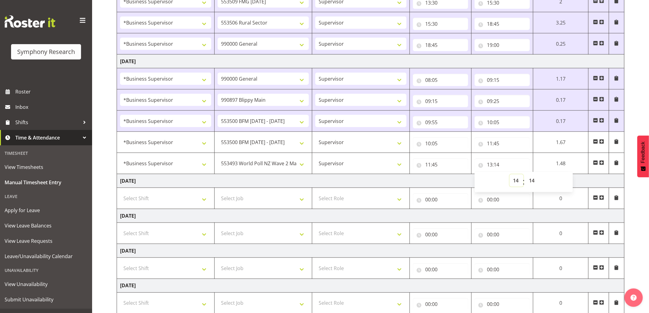
click at [509, 176] on select "00 01 02 03 04 05 06 07 08 09 10 11 12 13 14 15 16 17 18 19 20 21 22 23" at bounding box center [516, 181] width 14 height 12
select select
type input "14:14"
click at [533, 182] on select "00 01 02 03 04 05 06 07 08 09 10 11 12 13 14 15 16 17 18 19 20 21 22 23 24 25 2…" at bounding box center [532, 181] width 14 height 12
select select "0"
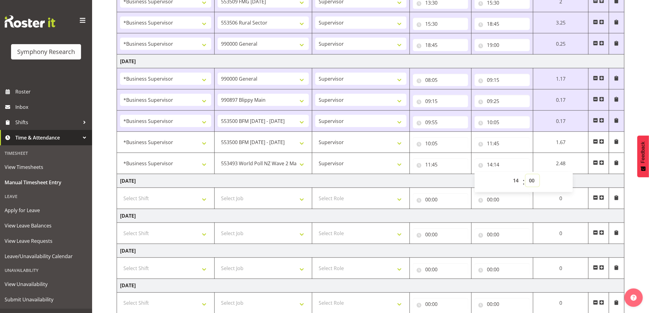
click at [525, 176] on select "00 01 02 03 04 05 06 07 08 09 10 11 12 13 14 15 16 17 18 19 20 21 22 23 24 25 2…" at bounding box center [532, 181] width 14 height 12
select select
type input "14:00"
drag, startPoint x: 515, startPoint y: 180, endPoint x: 523, endPoint y: 183, distance: 8.8
click at [515, 180] on select "00 01 02 03 04 05 06 07 08 09 10 11 12 13 14 15 16 17 18 19 20 21 22 23" at bounding box center [516, 181] width 14 height 12
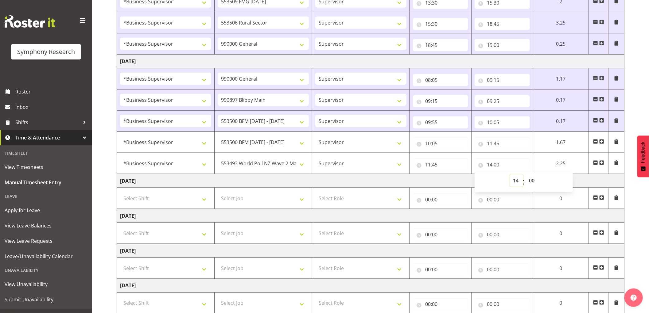
select select "13"
click at [509, 176] on select "00 01 02 03 04 05 06 07 08 09 10 11 12 13 14 15 16 17 18 19 20 21 22 23" at bounding box center [516, 181] width 14 height 12
select select
type input "13:00"
click at [532, 182] on select "00 01 02 03 04 05 06 07 08 09 10 11 12 13 14 15 16 17 18 19 20 21 22 23 24 25 2…" at bounding box center [532, 181] width 14 height 12
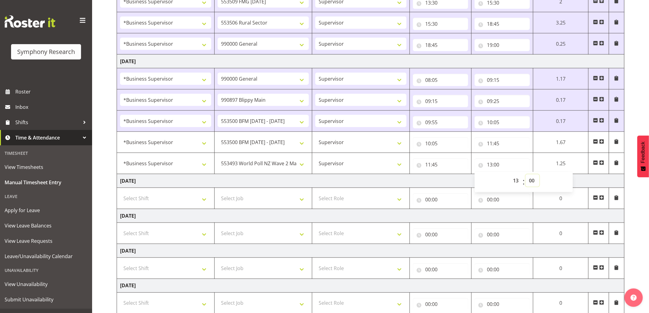
select select "15"
click at [525, 176] on select "00 01 02 03 04 05 06 07 08 09 10 11 12 13 14 15 16 17 18 19 20 21 22 23 24 25 2…" at bounding box center [532, 181] width 14 height 12
select select
type input "13:15"
drag, startPoint x: 602, startPoint y: 164, endPoint x: 554, endPoint y: 171, distance: 48.7
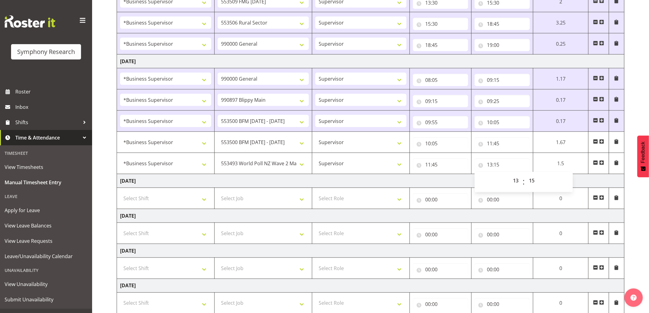
click at [602, 164] on span at bounding box center [601, 162] width 5 height 5
select select
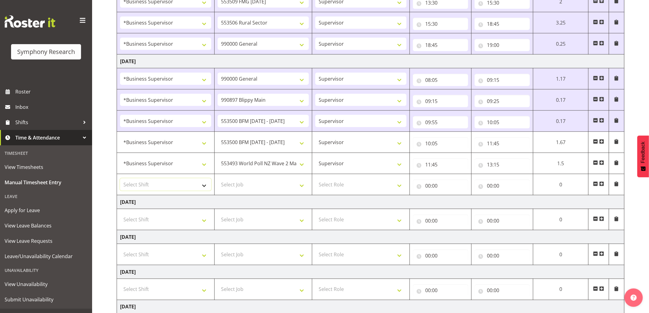
click at [177, 187] on select "Select Shift !!Weekend Residential (Roster IT Shift Label) *Business 9/10am ~ 4…" at bounding box center [165, 185] width 91 height 12
select select "1607"
click at [120, 179] on select "Select Shift !!Weekend Residential (Roster IT Shift Label) *Business 9/10am ~ 4…" at bounding box center [165, 185] width 91 height 12
select select
click at [264, 186] on select "Select Job 550060 IF Admin 553492 World Poll Aus Wave 2 Main 2025 553493 World …" at bounding box center [263, 185] width 91 height 12
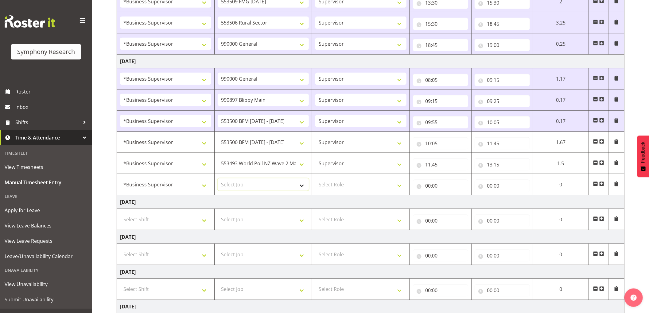
select select "10499"
click at [218, 179] on select "Select Job 550060 IF Admin 553492 World Poll Aus Wave 2 Main 2025 553493 World …" at bounding box center [263, 185] width 91 height 12
select select
click at [334, 190] on select "Select Role Supervisor Interviewing Briefing" at bounding box center [360, 185] width 91 height 12
select select "45"
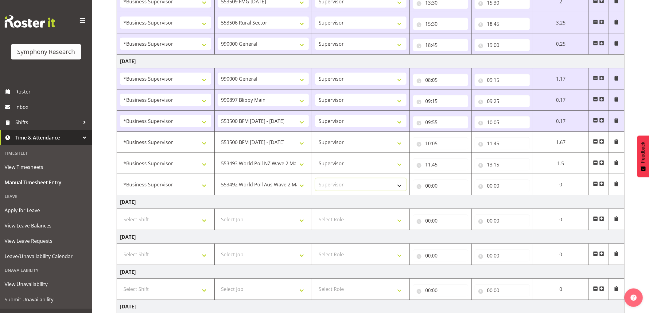
click at [315, 179] on select "Select Role Supervisor Interviewing Briefing" at bounding box center [360, 185] width 91 height 12
select select
click at [430, 186] on input "00:00" at bounding box center [440, 186] width 55 height 12
click at [453, 204] on select "00 01 02 03 04 05 06 07 08 09 10 11 12 13 14 15 16 17 18 19 20 21 22 23" at bounding box center [455, 202] width 14 height 12
select select "13"
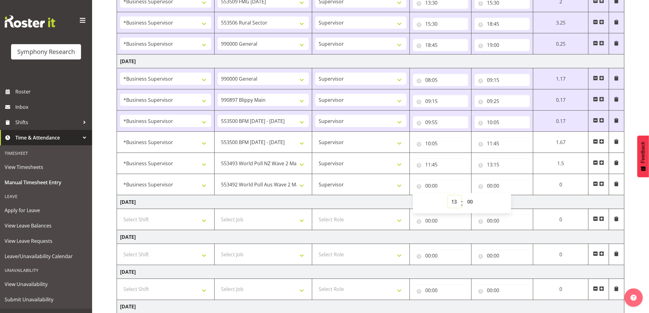
click at [448, 197] on select "00 01 02 03 04 05 06 07 08 09 10 11 12 13 14 15 16 17 18 19 20 21 22 23" at bounding box center [455, 202] width 14 height 12
select select
type input "13:00"
click at [473, 206] on select "00 01 02 03 04 05 06 07 08 09 10 11 12 13 14 15 16 17 18 19 20 21 22 23 24 25 2…" at bounding box center [471, 202] width 14 height 12
select select "15"
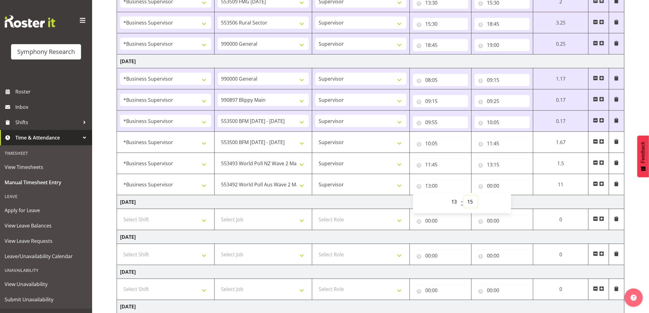
click at [464, 197] on select "00 01 02 03 04 05 06 07 08 09 10 11 12 13 14 15 16 17 18 19 20 21 22 23 24 25 2…" at bounding box center [471, 202] width 14 height 12
select select
type input "13:15"
click at [491, 184] on input "00:00" at bounding box center [501, 186] width 55 height 12
click at [516, 203] on select "00 01 02 03 04 05 06 07 08 09 10 11 12 13 14 15 16 17 18 19 20 21 22 23" at bounding box center [516, 202] width 14 height 12
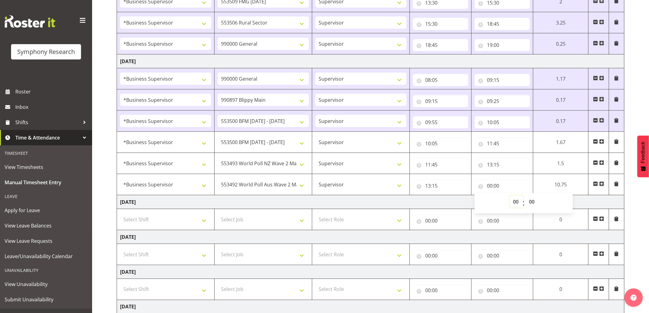
select select "14"
click at [509, 197] on select "00 01 02 03 04 05 06 07 08 09 10 11 12 13 14 15 16 17 18 19 20 21 22 23" at bounding box center [516, 202] width 14 height 12
select select
type input "14:00"
click at [530, 204] on select "00 01 02 03 04 05 06 07 08 09 10 11 12 13 14 15 16 17 18 19 20 21 22 23 24 25 2…" at bounding box center [532, 202] width 14 height 12
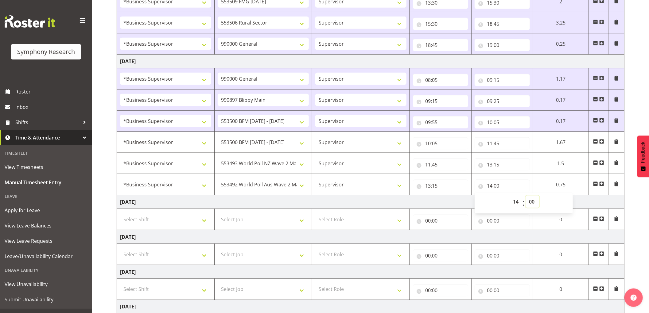
select select "15"
click at [525, 197] on select "00 01 02 03 04 05 06 07 08 09 10 11 12 13 14 15 16 17 18 19 20 21 22 23 24 25 2…" at bounding box center [532, 202] width 14 height 12
select select
type input "14:15"
click at [531, 202] on select "00 01 02 03 04 05 06 07 08 09 10 11 12 13 14 15 16 17 18 19 20 21 22 23 24 25 2…" at bounding box center [532, 202] width 14 height 12
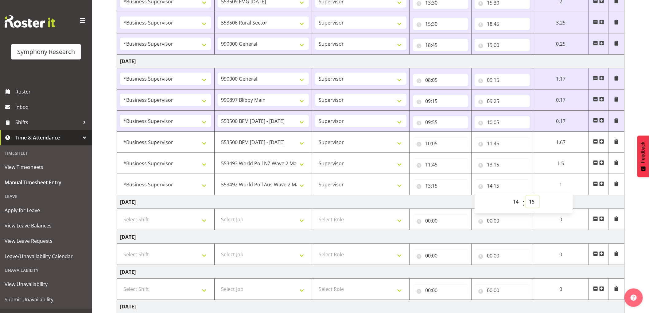
select select "30"
click at [525, 197] on select "00 01 02 03 04 05 06 07 08 09 10 11 12 13 14 15 16 17 18 19 20 21 22 23 24 25 2…" at bounding box center [532, 202] width 14 height 12
select select
type input "14:30"
click at [531, 202] on select "00 01 02 03 04 05 06 07 08 09 10 11 12 13 14 15 16 17 18 19 20 21 22 23 24 25 2…" at bounding box center [532, 202] width 14 height 12
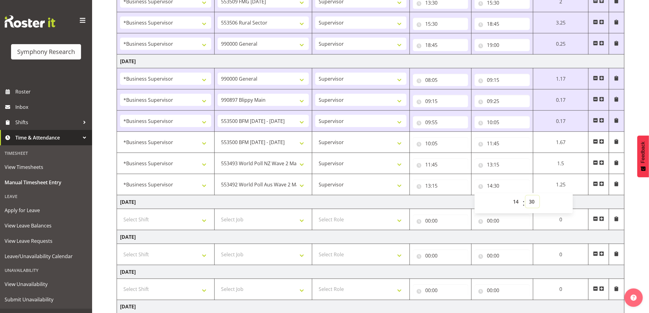
select select "25"
click at [525, 197] on select "00 01 02 03 04 05 06 07 08 09 10 11 12 13 14 15 16 17 18 19 20 21 22 23 24 25 2…" at bounding box center [532, 202] width 14 height 12
select select
type input "14:25"
click at [531, 203] on select "00 01 02 03 04 05 06 07 08 09 10 11 12 13 14 15 16 17 18 19 20 21 22 23 24 25 2…" at bounding box center [532, 202] width 14 height 12
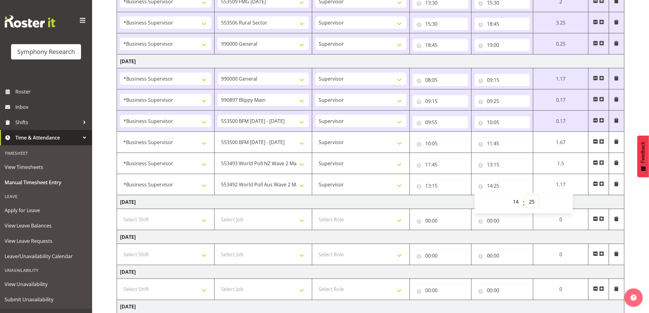
select select "30"
click at [525, 197] on select "00 01 02 03 04 05 06 07 08 09 10 11 12 13 14 15 16 17 18 19 20 21 22 23 24 25 2…" at bounding box center [532, 202] width 14 height 12
select select
type input "14:30"
click at [604, 186] on span at bounding box center [601, 184] width 5 height 5
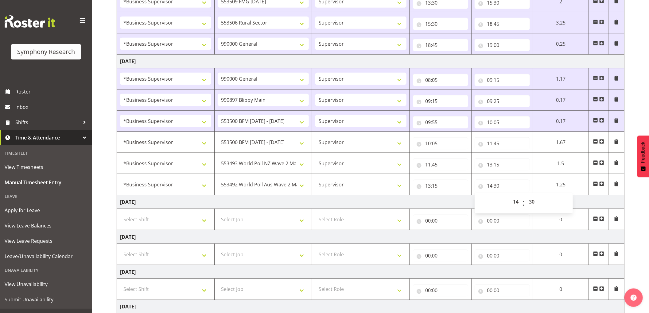
select select
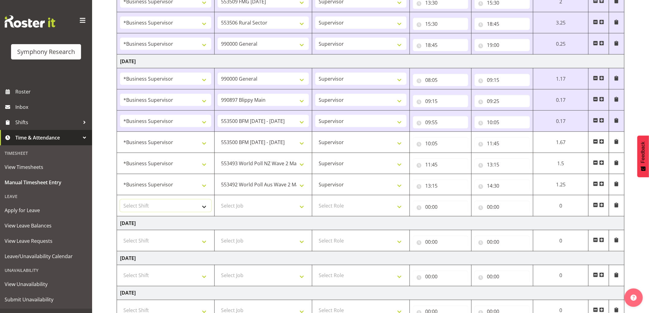
click at [186, 204] on select "Select Shift !!Weekend Residential (Roster IT Shift Label) *Business 9/10am ~ 4…" at bounding box center [165, 206] width 91 height 12
select select "1607"
click at [120, 201] on select "Select Shift !!Weekend Residential (Roster IT Shift Label) *Business 9/10am ~ 4…" at bounding box center [165, 206] width 91 height 12
select select
click at [268, 205] on select "Select Job 550060 IF Admin 553492 World Poll Aus Wave 2 Main 2025 553493 World …" at bounding box center [263, 206] width 91 height 12
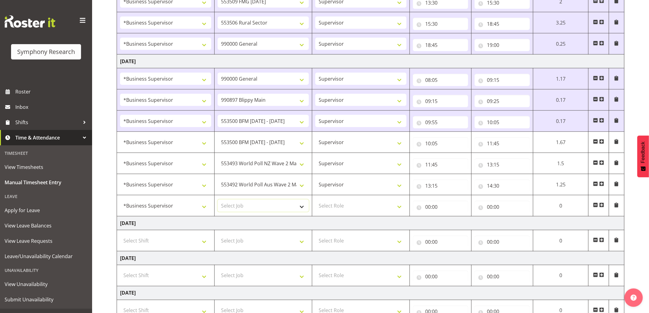
select select "10587"
click at [218, 201] on select "Select Job 550060 IF Admin 553492 World Poll Aus Wave 2 Main 2025 553493 World …" at bounding box center [263, 206] width 91 height 12
select select
click at [335, 207] on select "Select Role Supervisor Interviewing Briefing" at bounding box center [360, 206] width 91 height 12
select select "45"
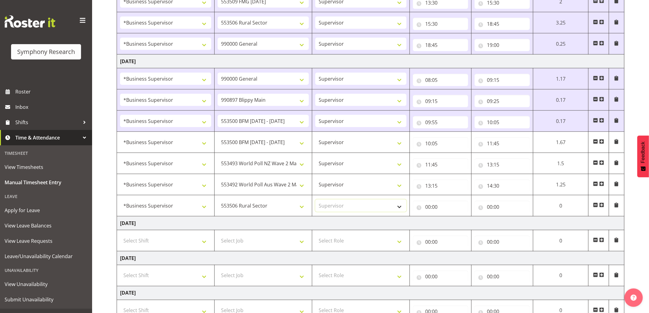
click at [315, 201] on select "Select Role Supervisor Interviewing Briefing" at bounding box center [360, 206] width 91 height 12
select select
click at [288, 207] on select "550060 IF Admin 553492 World Poll Aus Wave 2 Main 2025 553493 World Poll NZ Wav…" at bounding box center [263, 206] width 91 height 12
click at [218, 201] on select "550060 IF Admin 553492 World Poll Aus Wave 2 Main 2025 553493 World Poll NZ Wav…" at bounding box center [263, 206] width 91 height 12
click at [427, 209] on input "00:00" at bounding box center [440, 207] width 55 height 12
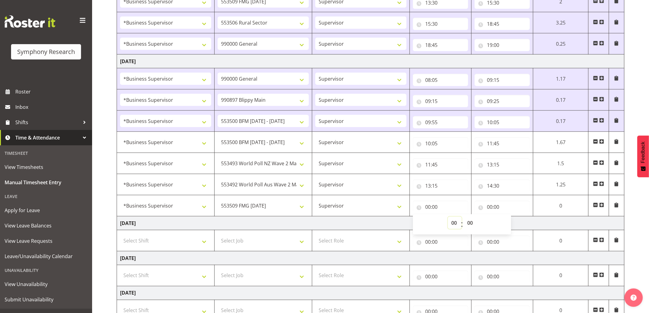
click at [455, 225] on select "00 01 02 03 04 05 06 07 08 09 10 11 12 13 14 15 16 17 18 19 20 21 22 23" at bounding box center [455, 223] width 14 height 12
click at [448, 218] on select "00 01 02 03 04 05 06 07 08 09 10 11 12 13 14 15 16 17 18 19 20 21 22 23" at bounding box center [455, 223] width 14 height 12
click at [470, 224] on select "00 01 02 03 04 05 06 07 08 09 10 11 12 13 14 15 16 17 18 19 20 21 22 23 24 25 2…" at bounding box center [471, 223] width 14 height 12
click at [464, 218] on select "00 01 02 03 04 05 06 07 08 09 10 11 12 13 14 15 16 17 18 19 20 21 22 23 24 25 2…" at bounding box center [471, 223] width 14 height 12
click at [487, 208] on input "00:00" at bounding box center [501, 207] width 55 height 12
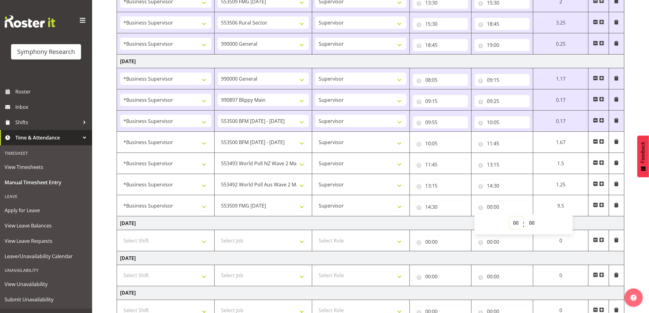
click at [515, 223] on select "00 01 02 03 04 05 06 07 08 09 10 11 12 13 14 15 16 17 18 19 20 21 22 23" at bounding box center [516, 223] width 14 height 12
click at [509, 218] on select "00 01 02 03 04 05 06 07 08 09 10 11 12 13 14 15 16 17 18 19 20 21 22 23" at bounding box center [516, 223] width 14 height 12
click at [519, 225] on select "00 01 02 03 04 05 06 07 08 09 10 11 12 13 14 15 16 17 18 19 20 21 22 23" at bounding box center [516, 223] width 14 height 12
click at [509, 218] on select "00 01 02 03 04 05 06 07 08 09 10 11 12 13 14 15 16 17 18 19 20 21 22 23" at bounding box center [516, 223] width 14 height 12
click at [529, 222] on select "00 01 02 03 04 05 06 07 08 09 10 11 12 13 14 15 16 17 18 19 20 21 22 23 24 25 2…" at bounding box center [532, 223] width 14 height 12
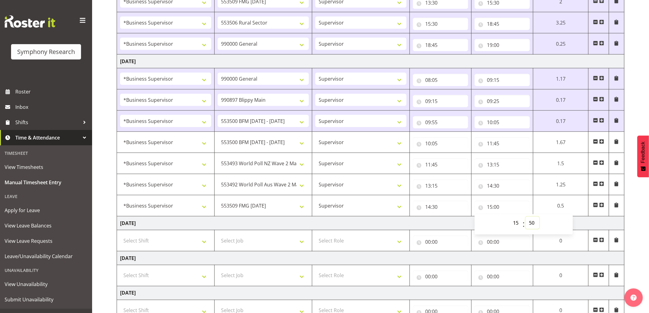
click at [525, 218] on select "00 01 02 03 04 05 06 07 08 09 10 11 12 13 14 15 16 17 18 19 20 21 22 23 24 25 2…" at bounding box center [532, 223] width 14 height 12
click at [603, 207] on span at bounding box center [601, 205] width 5 height 5
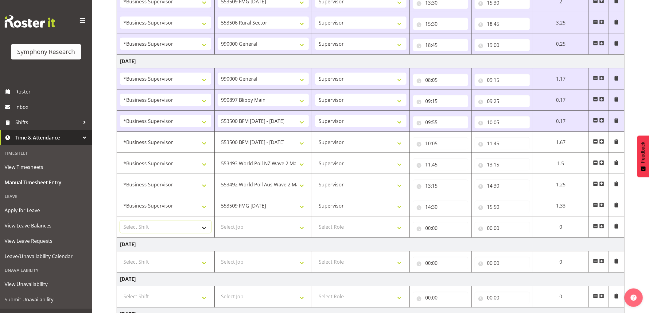
click at [172, 229] on select "Select Shift !!Weekend Residential (Roster IT Shift Label) *Business 9/10am ~ 4…" at bounding box center [165, 227] width 91 height 12
click at [120, 222] on select "Select Shift !!Weekend Residential (Roster IT Shift Label) *Business 9/10am ~ 4…" at bounding box center [165, 227] width 91 height 12
click at [260, 230] on select "Select Job 550060 IF Admin 553492 World Poll Aus Wave 2 Main 2025 553493 World …" at bounding box center [263, 227] width 91 height 12
click at [218, 222] on select "Select Job 550060 IF Admin 553492 World Poll Aus Wave 2 Main 2025 553493 World …" at bounding box center [263, 227] width 91 height 12
click at [353, 230] on select "Select Role Supervisor Interviewing Briefing" at bounding box center [360, 227] width 91 height 12
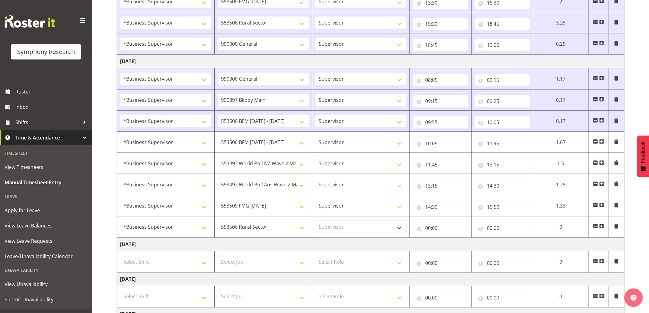
click at [315, 222] on select "Select Role Supervisor Interviewing Briefing" at bounding box center [360, 227] width 91 height 12
click at [427, 227] on input "00:00" at bounding box center [440, 228] width 55 height 12
click at [452, 244] on select "00 01 02 03 04 05 06 07 08 09 10 11 12 13 14 15 16 17 18 19 20 21 22 23" at bounding box center [455, 244] width 14 height 12
click at [448, 239] on select "00 01 02 03 04 05 06 07 08 09 10 11 12 13 14 15 16 17 18 19 20 21 22 23" at bounding box center [455, 244] width 14 height 12
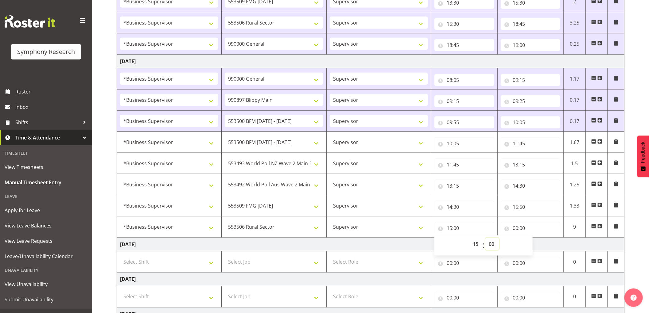
click at [490, 245] on select "00 01 02 03 04 05 06 07 08 09 10 11 12 13 14 15 16 17 18 19 20 21 22 23 24 25 2…" at bounding box center [492, 244] width 14 height 12
click at [485, 239] on select "00 01 02 03 04 05 06 07 08 09 10 11 12 13 14 15 16 17 18 19 20 21 22 23 24 25 2…" at bounding box center [492, 244] width 14 height 12
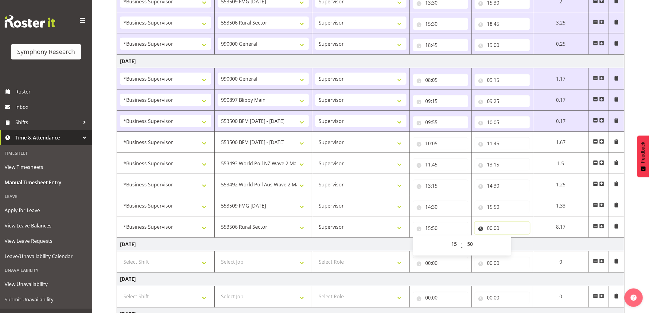
click at [489, 229] on input "00:00" at bounding box center [501, 228] width 55 height 12
click at [517, 246] on select "00 01 02 03 04 05 06 07 08 09 10 11 12 13 14 15 16 17 18 19 20 21 22 23" at bounding box center [516, 244] width 14 height 12
click at [509, 239] on select "00 01 02 03 04 05 06 07 08 09 10 11 12 13 14 15 16 17 18 19 20 21 22 23" at bounding box center [516, 244] width 14 height 12
click at [532, 246] on select "00 01 02 03 04 05 06 07 08 09 10 11 12 13 14 15 16 17 18 19 20 21 22 23 24 25 2…" at bounding box center [532, 244] width 14 height 12
click at [525, 239] on select "00 01 02 03 04 05 06 07 08 09 10 11 12 13 14 15 16 17 18 19 20 21 22 23 24 25 2…" at bounding box center [532, 244] width 14 height 12
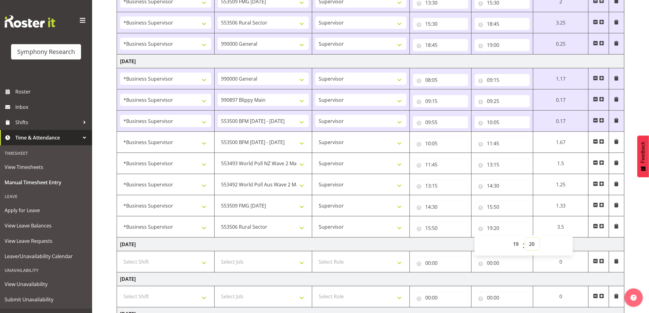
click at [530, 244] on select "00 01 02 03 04 05 06 07 08 09 10 11 12 13 14 15 16 17 18 19 20 21 22 23 24 25 2…" at bounding box center [532, 244] width 14 height 12
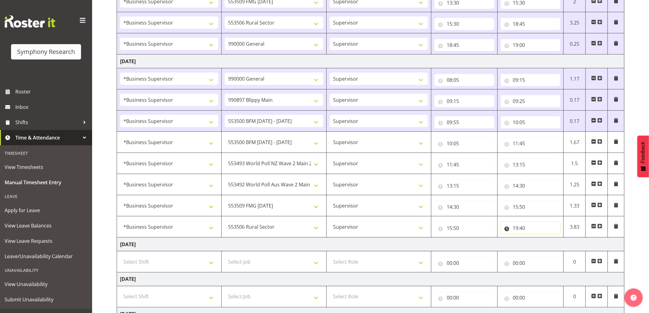
click at [523, 230] on input "19:40" at bounding box center [530, 228] width 60 height 12
click at [558, 245] on select "00 01 02 03 04 05 06 07 08 09 10 11 12 13 14 15 16 17 18 19 20 21 22 23 24 25 2…" at bounding box center [558, 244] width 14 height 12
click at [551, 239] on select "00 01 02 03 04 05 06 07 08 09 10 11 12 13 14 15 16 17 18 19 20 21 22 23 24 25 2…" at bounding box center [558, 244] width 14 height 12
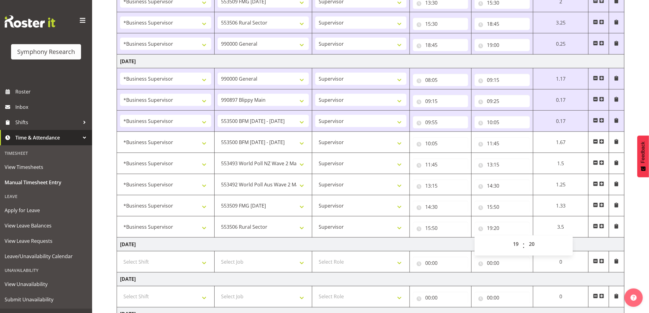
click at [597, 245] on td "Thursday 11th September 2025" at bounding box center [370, 245] width 507 height 14
drag, startPoint x: 604, startPoint y: 227, endPoint x: 374, endPoint y: 230, distance: 229.8
click at [604, 227] on span at bounding box center [601, 226] width 5 height 5
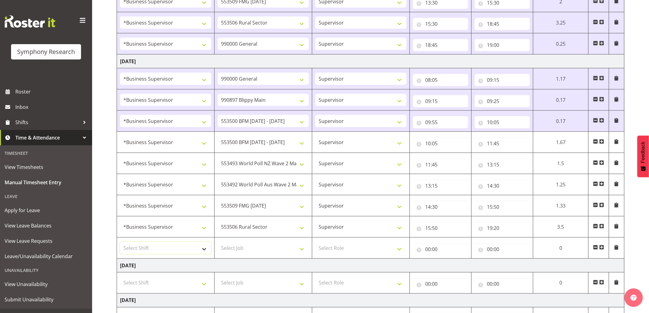
click at [179, 250] on select "Select Shift !!Weekend Residential (Roster IT Shift Label) *Business 9/10am ~ 4…" at bounding box center [165, 248] width 91 height 12
click at [120, 243] on select "Select Shift !!Weekend Residential (Roster IT Shift Label) *Business 9/10am ~ 4…" at bounding box center [165, 248] width 91 height 12
click at [267, 253] on select "Select Job 550060 IF Admin 553492 World Poll Aus Wave 2 Main 2025 553493 World …" at bounding box center [263, 248] width 91 height 12
click at [218, 243] on select "Select Job 550060 IF Admin 553492 World Poll Aus Wave 2 Main 2025 553493 World …" at bounding box center [263, 248] width 91 height 12
drag, startPoint x: 336, startPoint y: 253, endPoint x: 338, endPoint y: 255, distance: 3.3
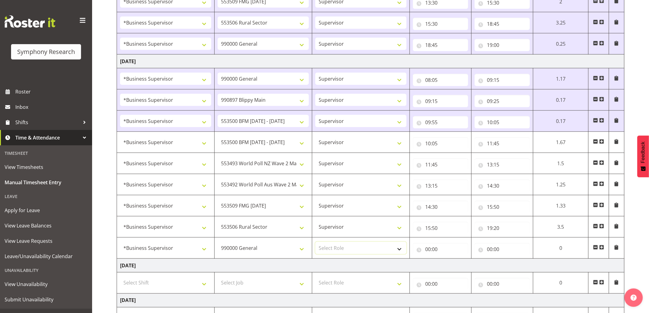
click at [336, 253] on select "Select Role Supervisor Interviewing Briefing" at bounding box center [360, 248] width 91 height 12
click at [315, 243] on select "Select Role Supervisor Interviewing Briefing" at bounding box center [360, 248] width 91 height 12
click at [429, 251] on input "00:00" at bounding box center [440, 249] width 55 height 12
click at [454, 268] on select "00 01 02 03 04 05 06 07 08 09 10 11 12 13 14 15 16 17 18 19 20 21 22 23" at bounding box center [455, 265] width 14 height 12
click at [356, 267] on td "Thursday 11th September 2025" at bounding box center [370, 266] width 507 height 14
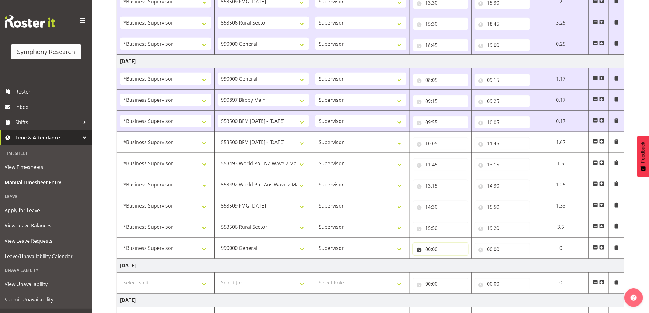
click at [427, 252] on input "00:00" at bounding box center [440, 249] width 55 height 12
click at [451, 270] on select "00 01 02 03 04 05 06 07 08 09 10 11 12 13 14 15 16 17 18 19 20 21 22 23" at bounding box center [455, 265] width 14 height 12
click at [448, 260] on select "00 01 02 03 04 05 06 07 08 09 10 11 12 13 14 15 16 17 18 19 20 21 22 23" at bounding box center [455, 265] width 14 height 12
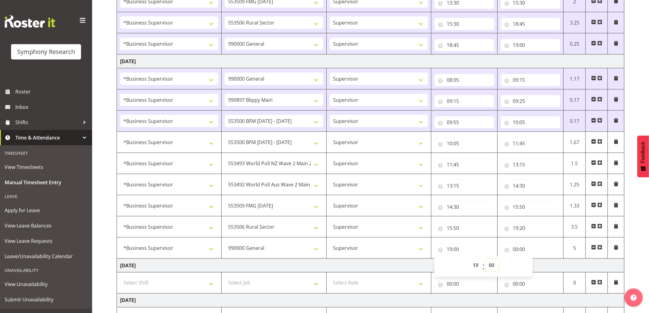
click at [489, 266] on select "00 01 02 03 04 05 06 07 08 09 10 11 12 13 14 15 16 17 18 19 20 21 22 23 24 25 2…" at bounding box center [492, 265] width 14 height 12
click at [485, 260] on select "00 01 02 03 04 05 06 07 08 09 10 11 12 13 14 15 16 17 18 19 20 21 22 23 24 25 2…" at bounding box center [492, 265] width 14 height 12
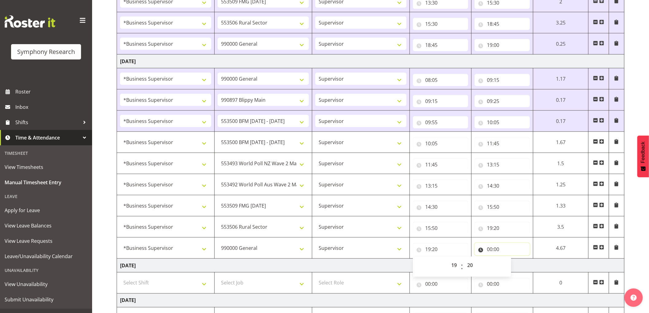
click at [489, 250] on input "00:00" at bounding box center [501, 249] width 55 height 12
click at [515, 265] on select "00 01 02 03 04 05 06 07 08 09 10 11 12 13 14 15 16 17 18 19 20 21 22 23" at bounding box center [516, 265] width 14 height 12
click at [509, 260] on select "00 01 02 03 04 05 06 07 08 09 10 11 12 13 14 15 16 17 18 19 20 21 22 23" at bounding box center [516, 265] width 14 height 12
click at [528, 265] on select "00 01 02 03 04 05 06 07 08 09 10 11 12 13 14 15 16 17 18 19 20 21 22 23 24 25 2…" at bounding box center [532, 265] width 14 height 12
click at [525, 260] on select "00 01 02 03 04 05 06 07 08 09 10 11 12 13 14 15 16 17 18 19 20 21 22 23 24 25 2…" at bounding box center [532, 265] width 14 height 12
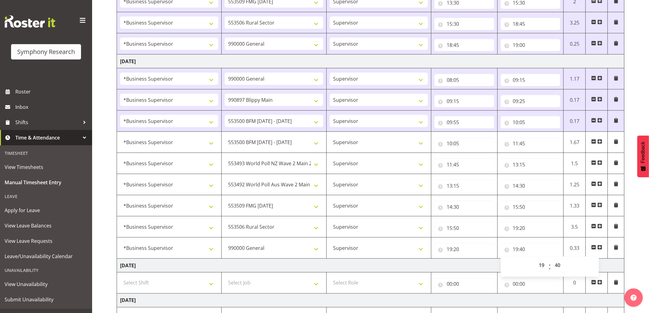
click at [636, 246] on div "September 8th - September 14th 2025 Shift Job Role Start Time End Time Total Mo…" at bounding box center [383, 16] width 532 height 835
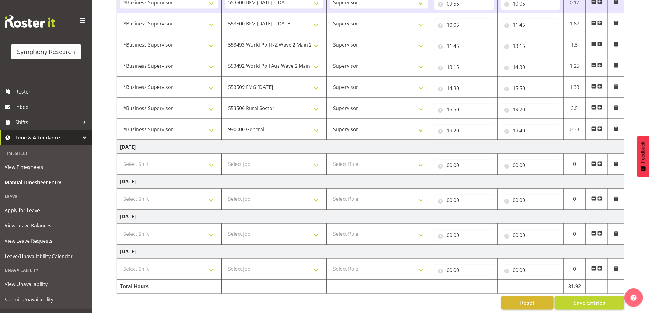
scroll to position [580, 0]
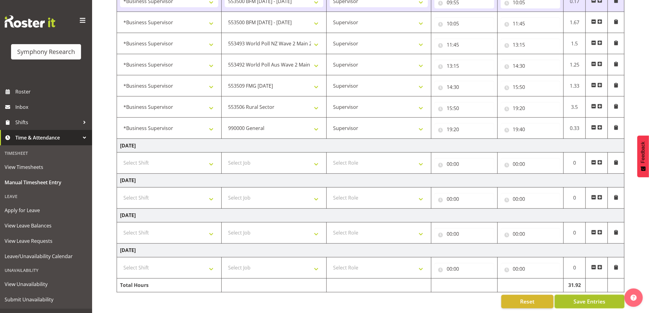
click at [568, 297] on button "Save Entries" at bounding box center [589, 302] width 70 height 14
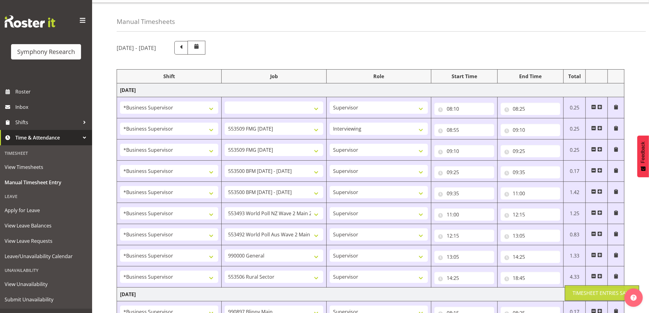
scroll to position [0, 0]
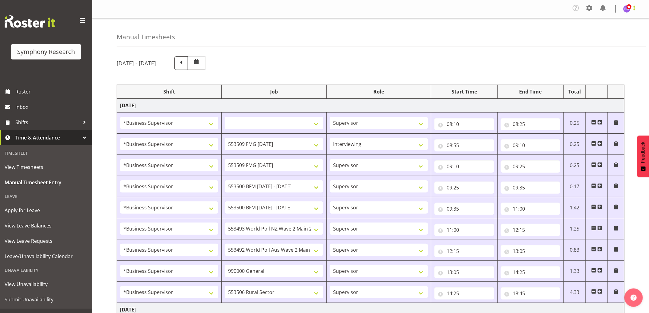
click at [631, 10] on span at bounding box center [633, 7] width 7 height 7
click at [606, 31] on link "Log Out" at bounding box center [608, 33] width 59 height 11
